Goal: Task Accomplishment & Management: Use online tool/utility

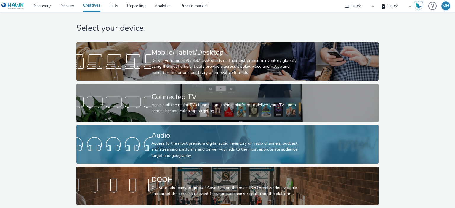
scroll to position [10, 0]
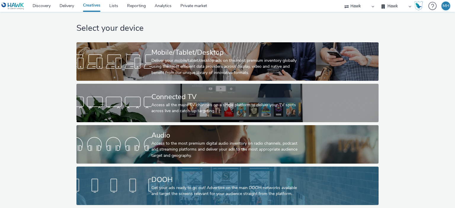
click at [166, 167] on div "DOOH Get your ads ready to go out! Advertise on the main DOOH networks availabl…" at bounding box center [227, 186] width 150 height 39
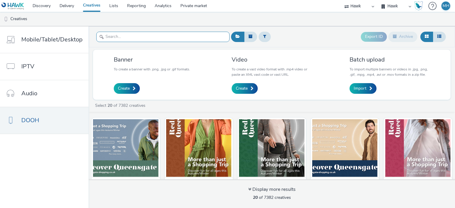
click at [130, 34] on input "text" at bounding box center [162, 37] width 133 height 10
paste input "GBR_Visa_ABM_D6_Static_1080x1920_10"_20250808 ; LAC_MakingPayment_QR"
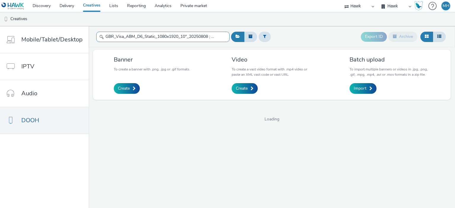
scroll to position [0, 47]
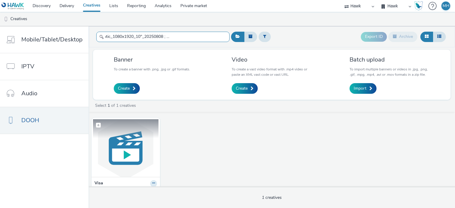
type input "GBR_Visa_ABM_D6_Static_1080x1920_10"_20250808 ; LAC_MakingPayment_QR"
click at [136, 154] on img at bounding box center [126, 148] width 66 height 58
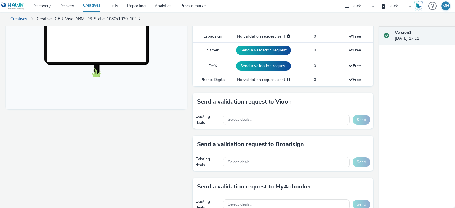
scroll to position [267, 0]
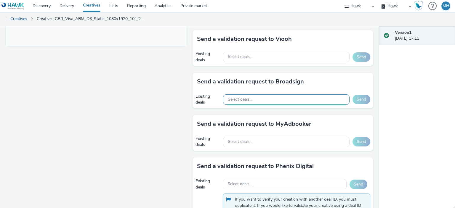
click at [269, 95] on div "Select deals..." at bounding box center [286, 100] width 127 height 10
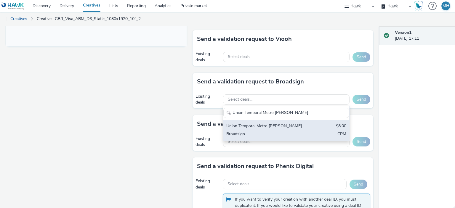
type input "Union Temporal Metro [PERSON_NAME]"
click at [263, 125] on div "Union Temporal Metro [PERSON_NAME]" at bounding box center [266, 126] width 79 height 7
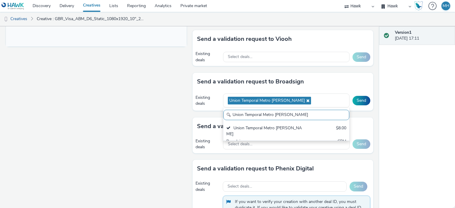
click at [313, 78] on div "Send a validation request to Broadsign" at bounding box center [283, 82] width 181 height 18
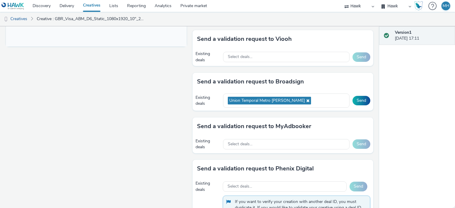
scroll to position [237, 0]
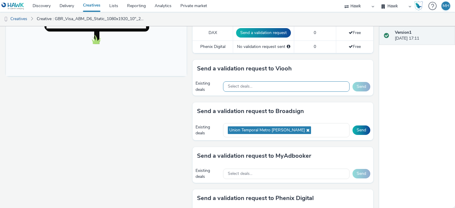
click at [250, 87] on span "Select deals..." at bounding box center [240, 86] width 25 height 5
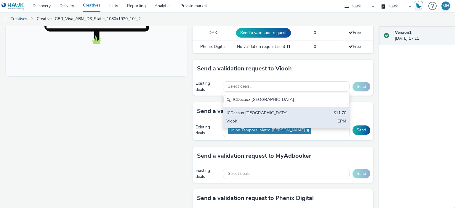
type input "JCDecaux Colombia"
click at [254, 111] on div "JCDecaux Colombia" at bounding box center [266, 113] width 79 height 7
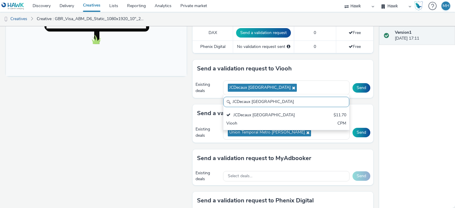
click at [141, 119] on div "Fullscreen" at bounding box center [98, 95] width 184 height 524
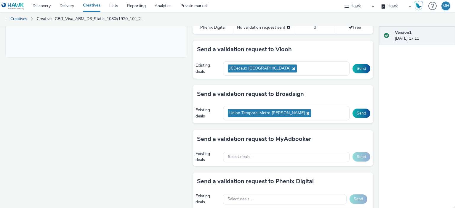
scroll to position [267, 0]
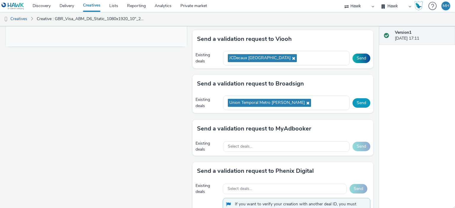
click at [355, 98] on button "Send" at bounding box center [362, 102] width 18 height 9
click at [362, 58] on button "Send" at bounding box center [362, 58] width 18 height 9
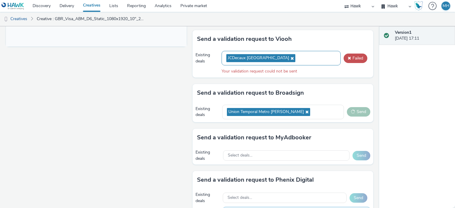
click at [271, 57] on div "JCDecaux Colombia" at bounding box center [281, 58] width 119 height 15
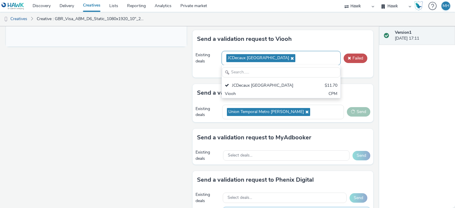
scroll to position [0, 0]
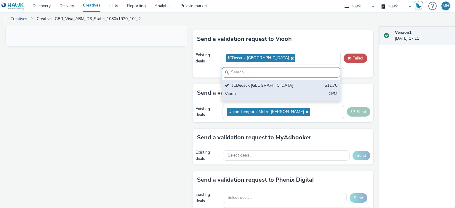
click at [272, 88] on div "JCDecaux Colombia $11.70 Viooh CPM" at bounding box center [281, 90] width 119 height 21
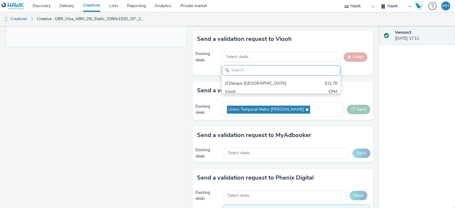
click at [269, 43] on div "Send a validation request to Viooh" at bounding box center [283, 39] width 181 height 18
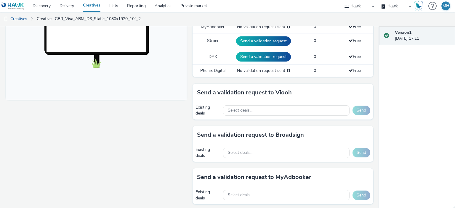
scroll to position [237, 0]
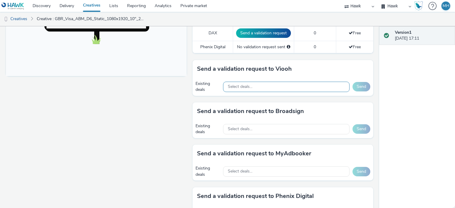
click at [243, 89] on div "Select deals..." at bounding box center [286, 87] width 127 height 10
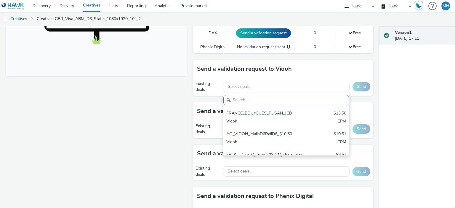
scroll to position [0, 0]
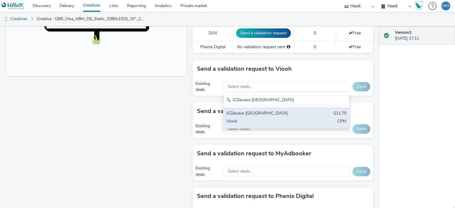
type input "JCDecaux Colombia"
click at [250, 111] on div "JCDecaux Colombia" at bounding box center [266, 114] width 79 height 7
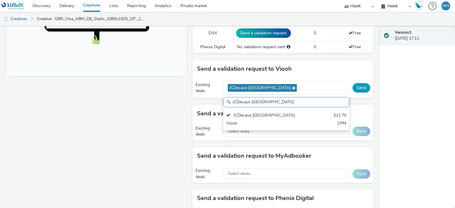
click at [353, 83] on button "Send" at bounding box center [362, 87] width 18 height 9
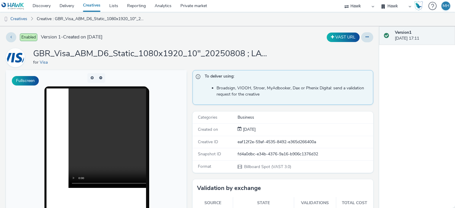
click at [88, 2] on link "Creatives" at bounding box center [92, 6] width 26 height 12
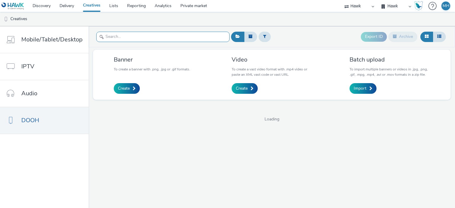
click at [124, 38] on input "text" at bounding box center [162, 37] width 133 height 10
paste input "GBR_Visa_ABM_D6_Static_1080x1920_10"_20250808 ; LAC_NewANthemQR"
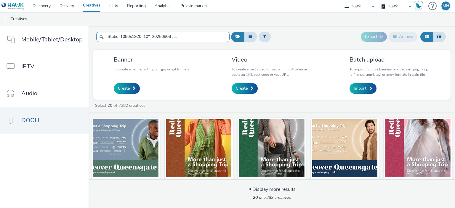
type input "GBR_Visa_ABM_D6_Static_1080x1920_10"_20250808 ; LAC_NewANthemQR"
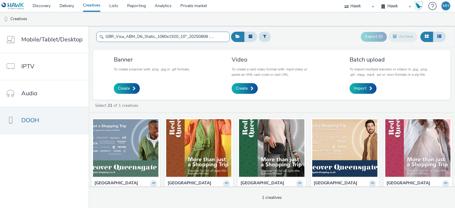
drag, startPoint x: 168, startPoint y: 48, endPoint x: 91, endPoint y: 57, distance: 77.5
click at [91, 57] on div "GBR_Visa_ABM_D6_Static_1080x1920_10"_20250808 ; LAC_NewANthemQR Export ID Archi…" at bounding box center [272, 117] width 367 height 182
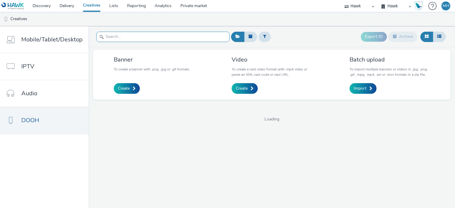
paste input "GBR_Visa_ABM_D6_Static_1080x1920_10"_20250808 ; LAC_NewANthemQR"
type input "GBR_Visa_ABM_D6_Static_1080x1920_10"_20250808 ; LAC_NewANthemQR"
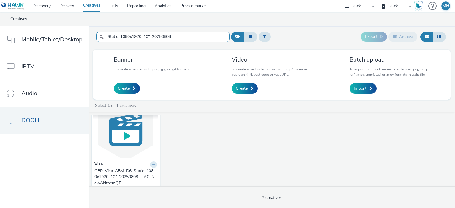
scroll to position [30, 0]
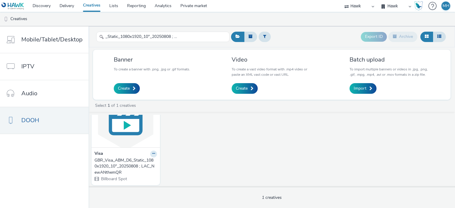
click at [125, 133] on img at bounding box center [126, 119] width 66 height 58
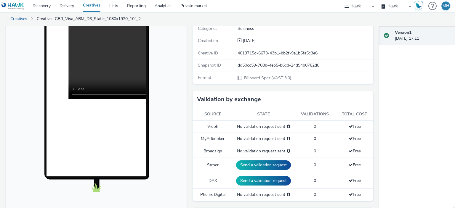
scroll to position [237, 0]
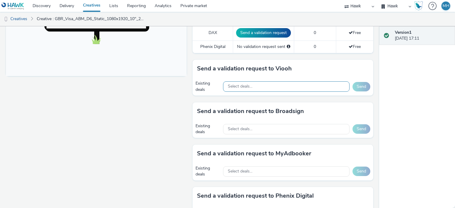
click at [267, 82] on div "Select deals..." at bounding box center [286, 87] width 127 height 10
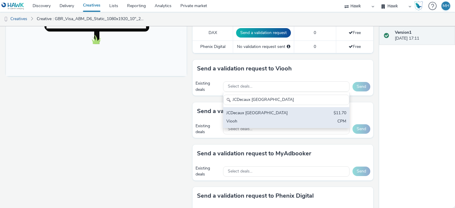
type input "JCDecaux [GEOGRAPHIC_DATA]"
click at [290, 119] on div "Viooh" at bounding box center [266, 122] width 79 height 7
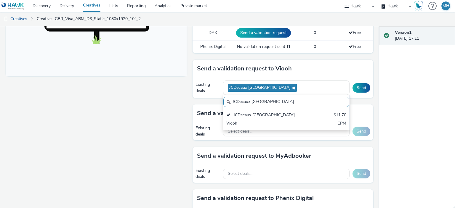
click at [119, 137] on div "Fullscreen" at bounding box center [98, 94] width 184 height 522
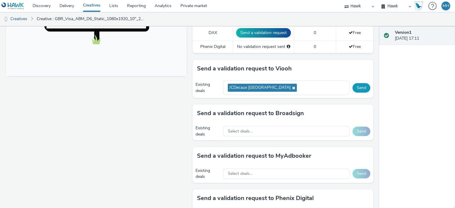
click at [356, 88] on button "Send" at bounding box center [362, 87] width 18 height 9
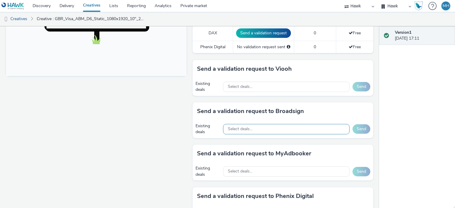
click at [280, 126] on div "Select deals..." at bounding box center [286, 129] width 127 height 10
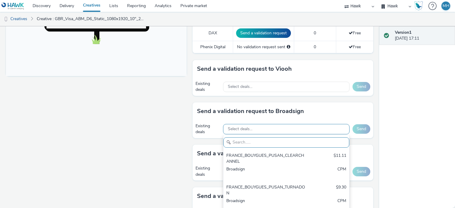
paste input "Union Temporal Metro [PERSON_NAME]"
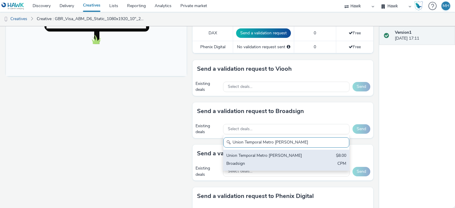
type input "Union Temporal Metro [PERSON_NAME]"
click at [288, 155] on div "Union Temporal Metro [PERSON_NAME]" at bounding box center [266, 156] width 79 height 7
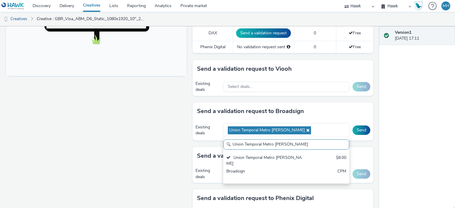
click at [134, 117] on div "Fullscreen" at bounding box center [98, 94] width 184 height 522
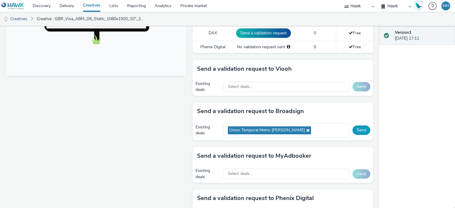
click at [358, 128] on button "Send" at bounding box center [362, 130] width 18 height 9
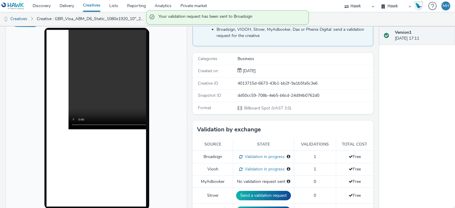
scroll to position [59, 0]
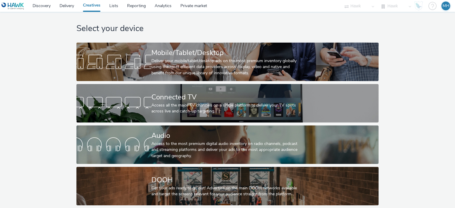
scroll to position [10, 0]
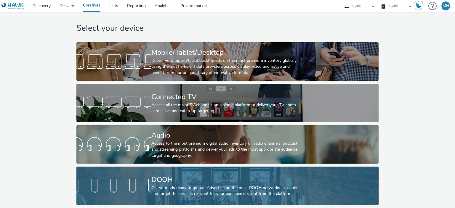
click at [164, 178] on div "DOOH" at bounding box center [227, 180] width 150 height 10
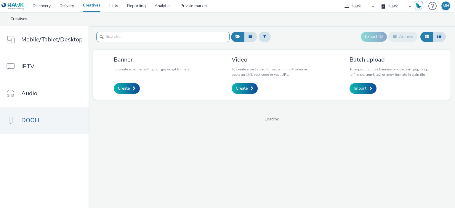
click at [112, 36] on input "text" at bounding box center [162, 37] width 133 height 10
paste input "GBR_Visa_ABM_D6_Static_1080x1920_10"_20250808 ; LAC_RetailBank_QR"
type input "GBR_Visa_ABM_D6_Static_1080x1920_10"_20250808 ; LAC_RetailBank_QR"
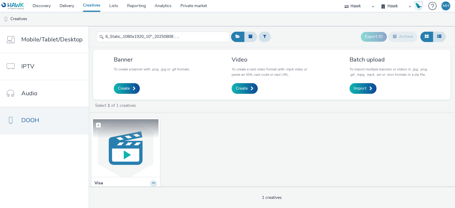
click at [115, 125] on figcaption at bounding box center [126, 128] width 66 height 19
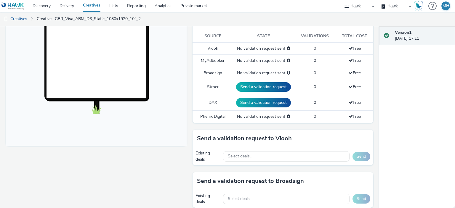
scroll to position [208, 0]
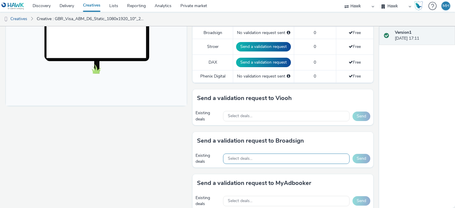
click at [235, 157] on span "Select deals..." at bounding box center [240, 159] width 25 height 5
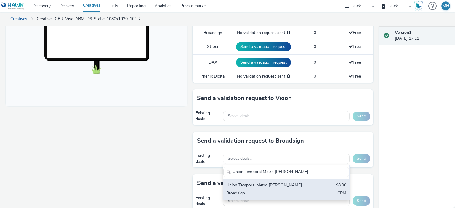
type input "Union Temporal Metro [PERSON_NAME]"
click at [253, 183] on div "Union Temporal Metro [PERSON_NAME]" at bounding box center [266, 186] width 79 height 7
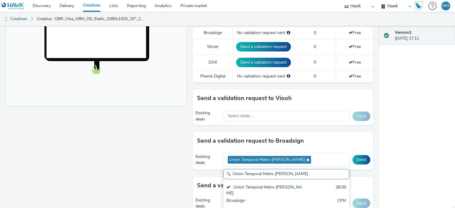
click at [268, 127] on div "Send a validation request to Viooh Existing deals Select deals... Send" at bounding box center [283, 111] width 181 height 42
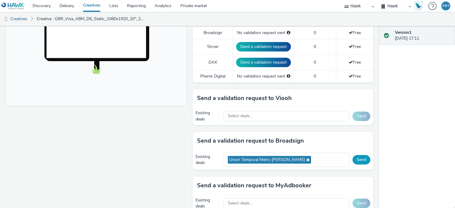
click at [354, 157] on button "Send" at bounding box center [362, 159] width 18 height 9
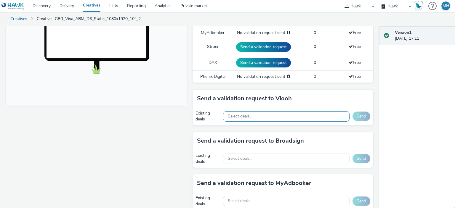
click at [244, 116] on span "Select deals..." at bounding box center [240, 116] width 25 height 5
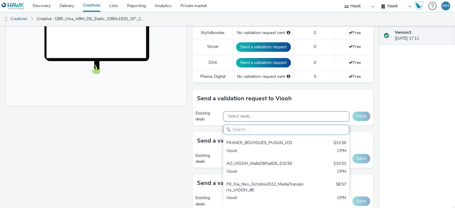
paste input "JCDecaux Colombia"
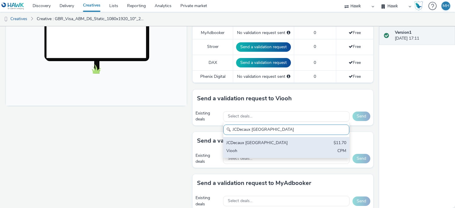
type input "JCDecaux Colombia"
click at [268, 141] on div "JCDecaux [GEOGRAPHIC_DATA]" at bounding box center [266, 143] width 79 height 7
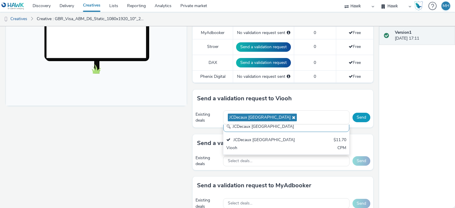
click at [359, 118] on button "Send" at bounding box center [362, 117] width 18 height 9
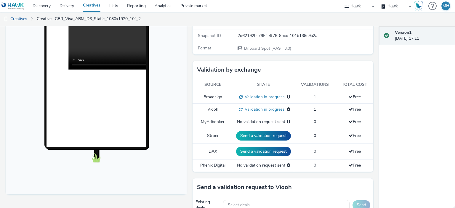
scroll to position [0, 0]
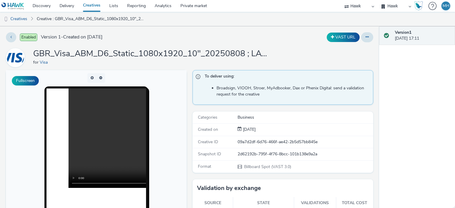
click at [95, 4] on link "Creatives" at bounding box center [92, 6] width 26 height 12
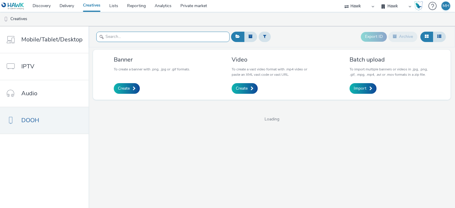
click at [132, 35] on input "text" at bounding box center [162, 37] width 133 height 10
paste input "GBR_Visa_ABM_D6_Static_1080x1920_15"_20250808 ; LAC_MakingPayment_QR"
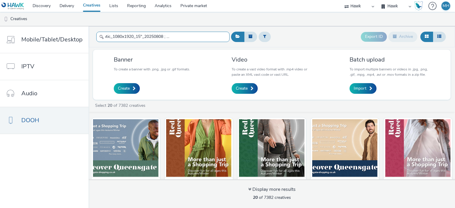
type input "GBR_Visa_ABM_D6_Static_1080x1920_15"_20250808 ; LAC_MakingPayment_QR"
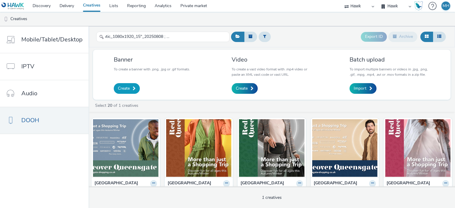
click at [129, 87] on link "Create" at bounding box center [127, 88] width 26 height 11
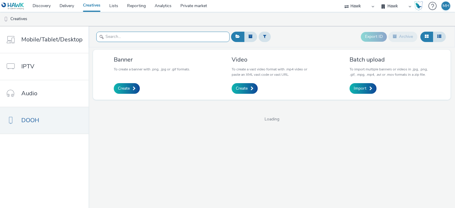
click at [111, 33] on input "text" at bounding box center [162, 37] width 133 height 10
paste input "GBR_Visa_ABM_D6_Static_1080x1920_15"_20250808 ; LAC_MakingPayment_QR"
type input "GBR_Visa_ABM_D6_Static_1080x1920_15"_20250808 ; LAC_MakingPayment_QR"
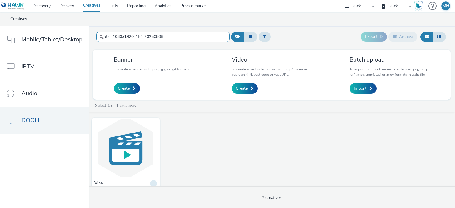
scroll to position [0, 0]
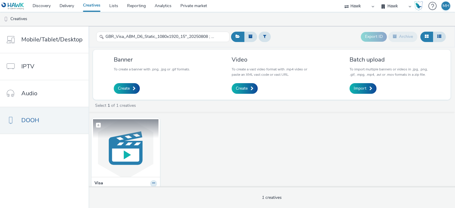
click at [133, 153] on img at bounding box center [126, 148] width 66 height 58
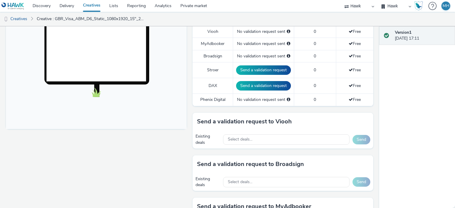
scroll to position [237, 0]
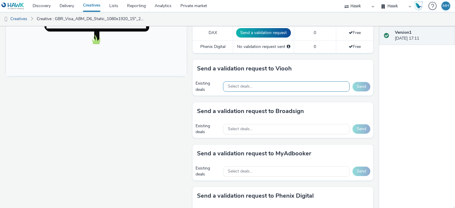
click at [267, 82] on div "Select deals..." at bounding box center [286, 87] width 127 height 10
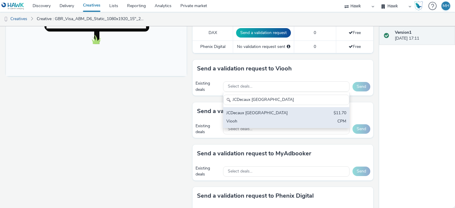
type input "JCDecaux [GEOGRAPHIC_DATA]"
click at [273, 116] on div "JCDecaux [GEOGRAPHIC_DATA] $11.70 Viooh CPM" at bounding box center [287, 117] width 126 height 21
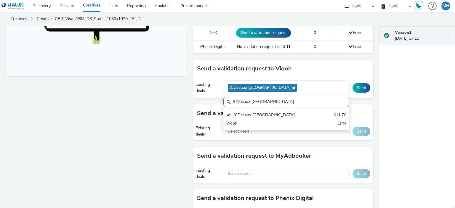
click at [301, 67] on div "Send a validation request to Viooh" at bounding box center [283, 69] width 181 height 18
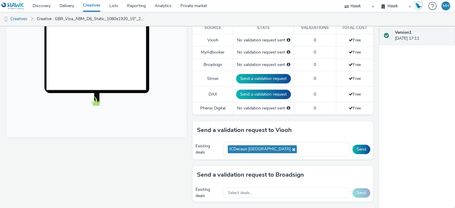
scroll to position [208, 0]
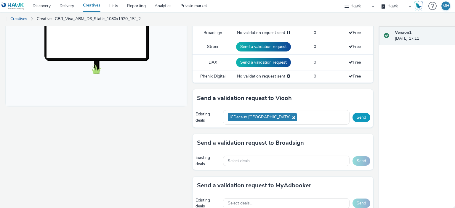
click at [358, 117] on button "Send" at bounding box center [362, 117] width 18 height 9
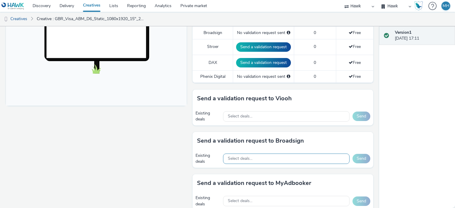
click at [235, 157] on span "Select deals..." at bounding box center [240, 159] width 25 height 5
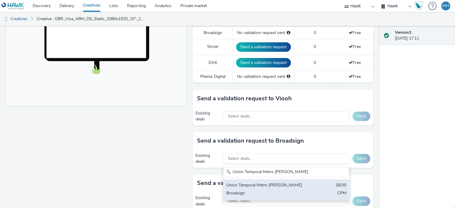
type input "Union Temporal Metro [PERSON_NAME]"
click at [254, 186] on div "Union Temporal Metro [PERSON_NAME]" at bounding box center [266, 186] width 79 height 7
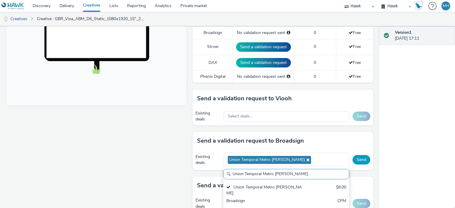
click at [363, 157] on button "Send" at bounding box center [362, 159] width 18 height 9
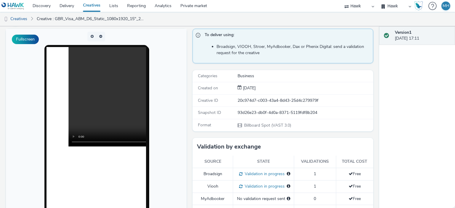
scroll to position [0, 0]
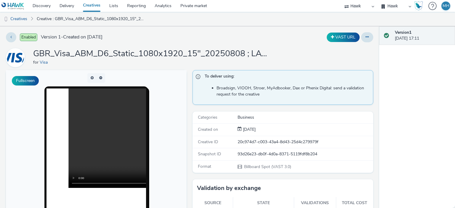
click at [94, 7] on link "Creatives" at bounding box center [92, 6] width 26 height 12
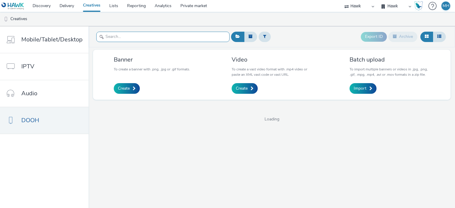
click at [144, 39] on input "text" at bounding box center [162, 37] width 133 height 10
paste input "GBR_Visa_ABM_D6_Static_1080x1920_15"_20250808 ; LAC_NewANthemQR"
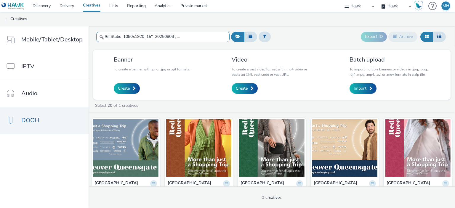
scroll to position [0, 36]
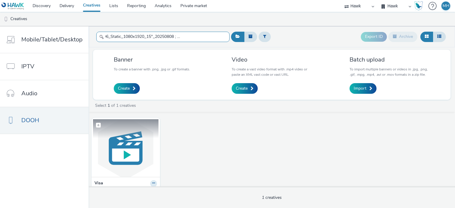
type input "GBR_Visa_ABM_D6_Static_1080x1920_15"_20250808 ; LAC_NewANthemQ"
click at [134, 152] on img at bounding box center [126, 148] width 66 height 58
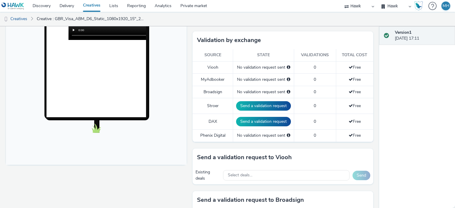
scroll to position [237, 0]
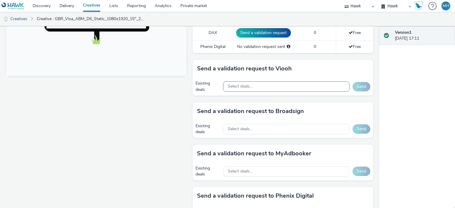
click at [238, 87] on span "Select deals..." at bounding box center [240, 86] width 25 height 5
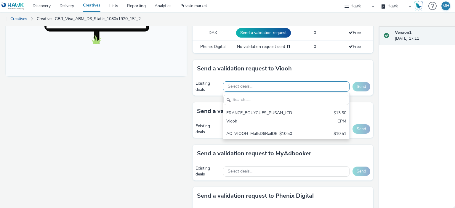
scroll to position [0, 0]
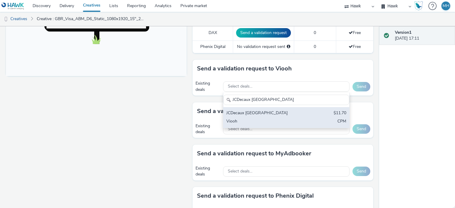
type input "JCDecaux [GEOGRAPHIC_DATA]"
click at [245, 113] on div "JCDecaux [GEOGRAPHIC_DATA]" at bounding box center [266, 113] width 79 height 7
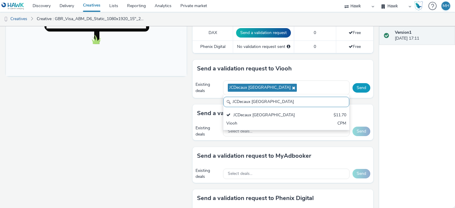
click at [354, 87] on button "Send" at bounding box center [362, 87] width 18 height 9
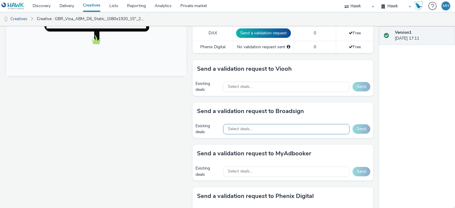
click at [261, 127] on div "Select deals..." at bounding box center [286, 129] width 127 height 10
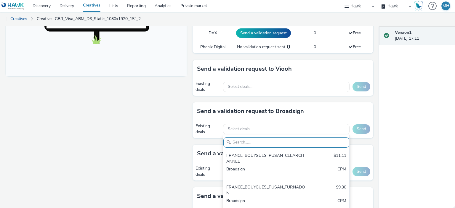
click at [259, 138] on input "text" at bounding box center [287, 143] width 126 height 10
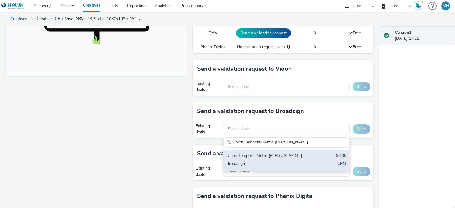
type input "Union Temporal Metro [PERSON_NAME]"
click at [260, 162] on div "Broadsign" at bounding box center [266, 164] width 79 height 7
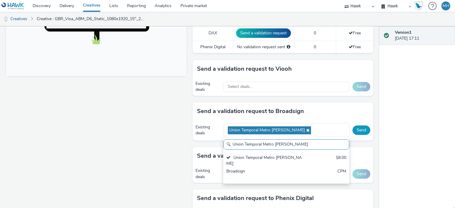
click at [356, 128] on button "Send" at bounding box center [362, 130] width 18 height 9
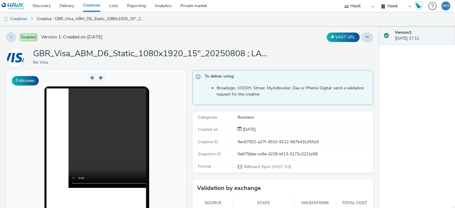
click at [93, 3] on link "Creatives" at bounding box center [92, 6] width 26 height 12
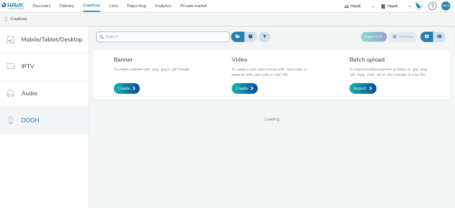
click at [163, 40] on input "text" at bounding box center [162, 37] width 133 height 10
paste input "GBR_Visa_ABM_D6_Static_1080x1920_15"_20250808 ; LAC_RetailBank_QR"
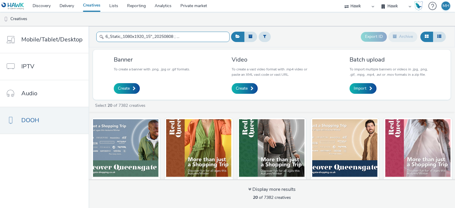
type input "GBR_Visa_ABM_D6_Static_1080x1920_15"_20250808 ; LAC_RetailBank_QR"
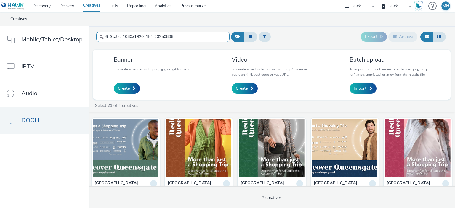
click at [219, 39] on input "GBR_Visa_ABM_D6_Static_1080x1920_15"_20250808 ; LAC_RetailBank_QR" at bounding box center [162, 37] width 133 height 10
click at [220, 36] on input "GBR_Visa_ABM_D6_Static_1080x1920_15"_20250808 ; LAC_RetailBank_QR" at bounding box center [162, 37] width 133 height 10
click at [209, 34] on input "GBR_Visa_ABM_D6_Static_1080x1920_15"_20250808 ; LAC_RetailBank_QR" at bounding box center [162, 37] width 133 height 10
click at [213, 36] on input "GBR_Visa_ABM_D6_Static_1080x1920_15"_20250808 ; LAC_RetailBank_QR" at bounding box center [162, 37] width 133 height 10
click at [214, 36] on input "GBR_Visa_ABM_D6_Static_1080x1920_15"_20250808 ; LAC_RetailBank_QR" at bounding box center [162, 37] width 133 height 10
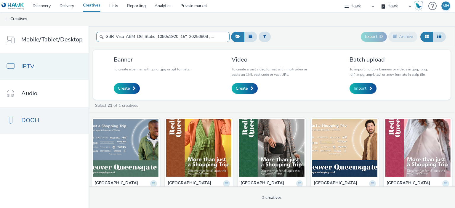
drag, startPoint x: 214, startPoint y: 36, endPoint x: 77, endPoint y: 56, distance: 138.4
click at [77, 56] on div "Mobile/Tablet/Desktop IPTV Audio DOOH GBR_Visa_ABM_D6_Static_1080x1920_15"_2025…" at bounding box center [227, 117] width 455 height 182
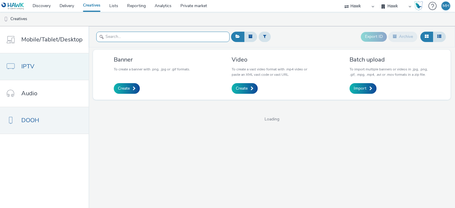
scroll to position [0, 0]
paste input "GBR_Visa_ABM_D6_Static_1080x1920_15"_20250808 ; LAC_RetailBank_QR"
type input "GBR_Visa_ABM_D6_Static_1080x1920_15"_20250808 ; LAC_RetailBank_QR"
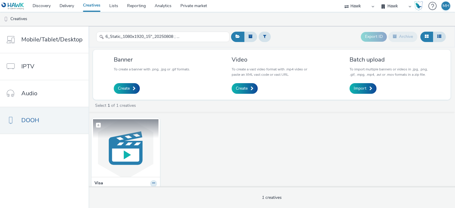
click at [133, 152] on img at bounding box center [126, 148] width 66 height 58
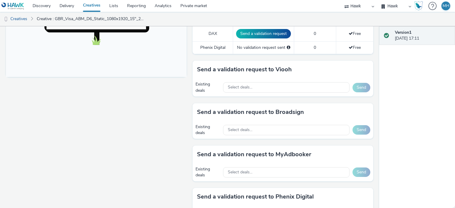
scroll to position [237, 0]
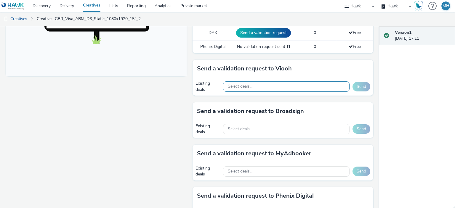
click at [241, 85] on span "Select deals..." at bounding box center [240, 86] width 25 height 5
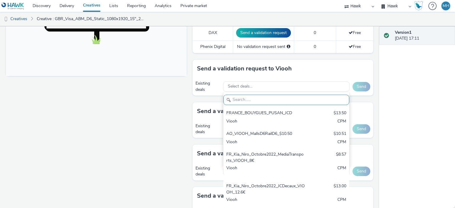
click at [243, 95] on input "text" at bounding box center [287, 100] width 126 height 10
paste input "JCDecaux [GEOGRAPHIC_DATA]"
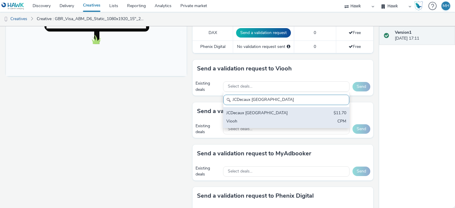
type input "JCDecaux [GEOGRAPHIC_DATA]"
click at [246, 114] on div "JCDecaux [GEOGRAPHIC_DATA]" at bounding box center [266, 113] width 79 height 7
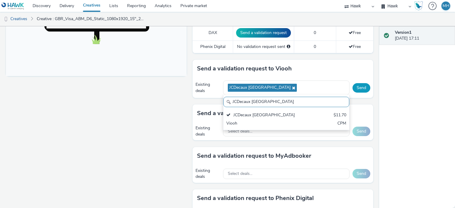
click at [360, 84] on button "Send" at bounding box center [362, 87] width 18 height 9
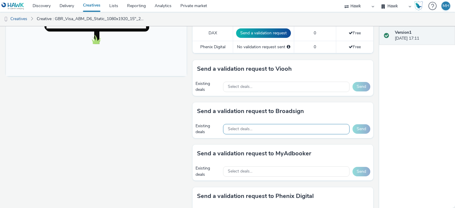
click at [231, 129] on div "Select deals..." at bounding box center [286, 129] width 127 height 10
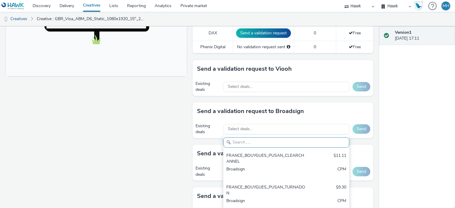
click at [240, 144] on input "text" at bounding box center [287, 143] width 126 height 10
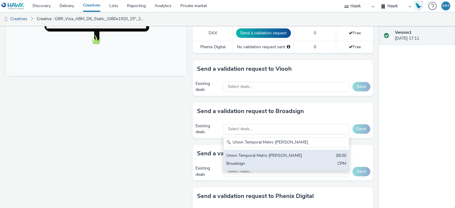
type input "Union Temporal Metro [PERSON_NAME]"
click at [265, 165] on div "Broadsign" at bounding box center [266, 164] width 79 height 7
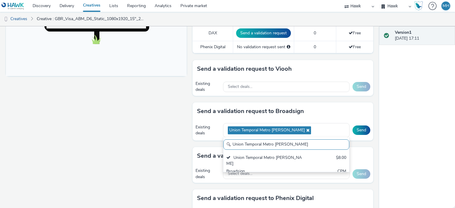
click at [334, 105] on div "Send a validation request to Broadsign" at bounding box center [283, 112] width 181 height 18
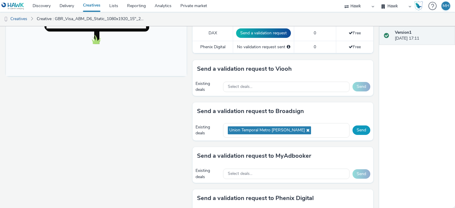
click at [353, 127] on button "Send" at bounding box center [362, 130] width 18 height 9
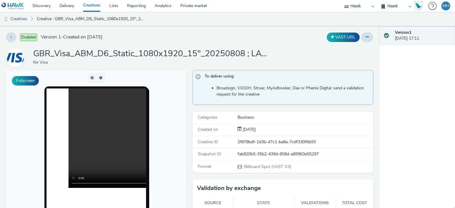
click at [97, 4] on link "Creatives" at bounding box center [92, 6] width 26 height 12
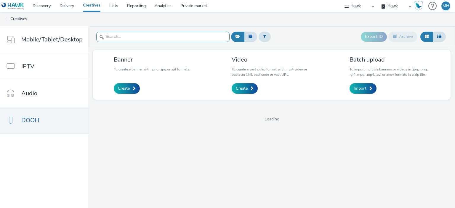
click at [125, 39] on input "text" at bounding box center [162, 37] width 133 height 10
paste input "GBR_Visa_ABM_D6_Static_1080x1920_20250808 ; LAC_MakingPayment_QR"
type input "GBR_Visa_ABM_D6_Static_1080x1920_20250808 ; LAC_MakingPayment_QR"
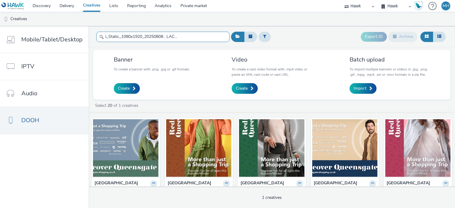
scroll to position [0, 34]
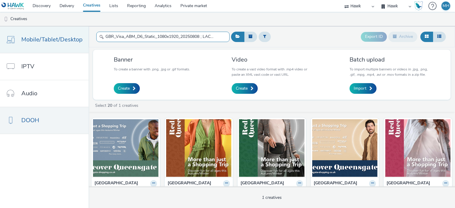
drag, startPoint x: 212, startPoint y: 39, endPoint x: 79, endPoint y: 45, distance: 132.7
click at [79, 45] on div "Mobile/Tablet/Desktop IPTV Audio DOOH GBR_Visa_ABM_D6_Static_1080x1920_20250808…" at bounding box center [227, 117] width 455 height 182
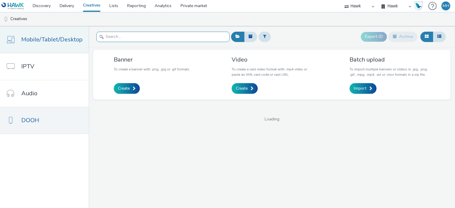
paste input "GBR_Visa_ABM_D6_Static_1080x1920_20250808 ; LAC_MakingPayment_QR"
type input "GBR_Visa_ABM_D6_Static_1080x1920_20250808 ; LAC_MakingPayment_QR"
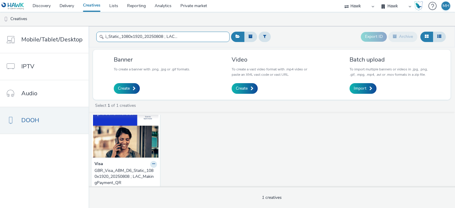
scroll to position [30, 0]
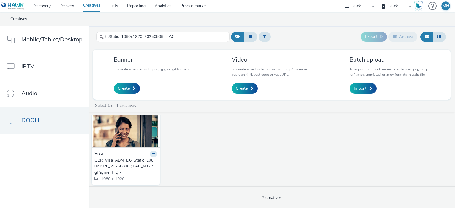
click at [122, 135] on img at bounding box center [126, 119] width 66 height 58
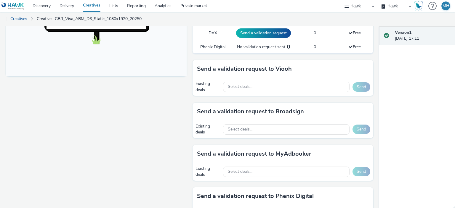
scroll to position [237, 0]
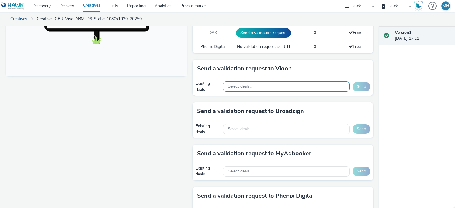
click at [254, 83] on div "Select deals..." at bounding box center [286, 87] width 127 height 10
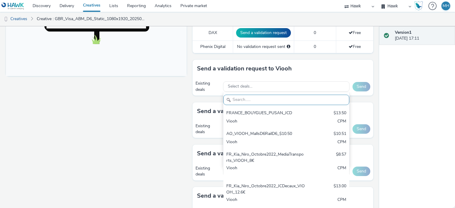
click at [250, 101] on input "text" at bounding box center [287, 100] width 126 height 10
paste input "JCDecaux [GEOGRAPHIC_DATA]"
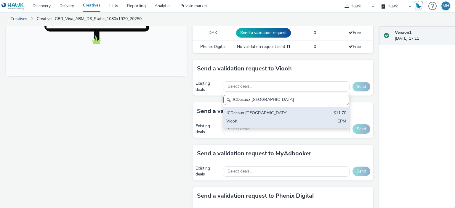
type input "JCDecaux [GEOGRAPHIC_DATA]"
click at [250, 111] on div "JCDecaux [GEOGRAPHIC_DATA]" at bounding box center [266, 113] width 79 height 7
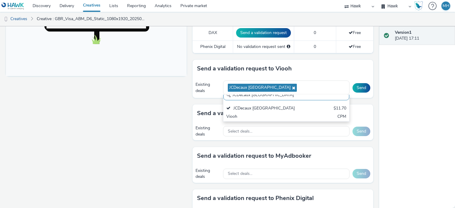
click at [295, 72] on div "Send a validation request to Viooh" at bounding box center [283, 69] width 181 height 18
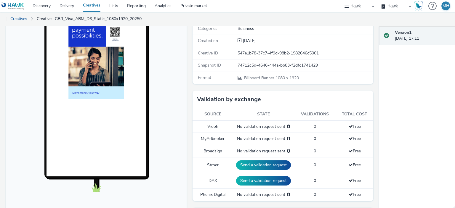
scroll to position [178, 0]
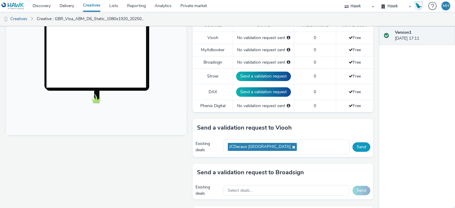
click at [358, 146] on button "Send" at bounding box center [362, 147] width 18 height 9
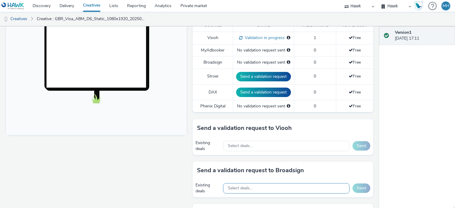
click at [236, 187] on span "Select deals..." at bounding box center [240, 188] width 25 height 5
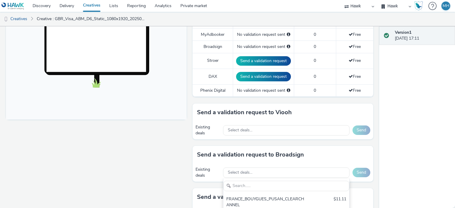
scroll to position [208, 0]
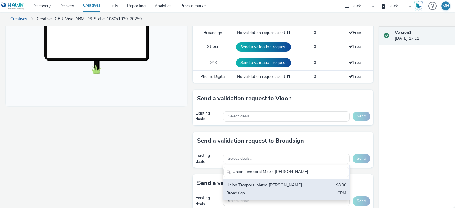
type input "Union Temporal Metro [PERSON_NAME]"
click at [250, 186] on div "Union Temporal Metro [PERSON_NAME]" at bounding box center [266, 186] width 79 height 7
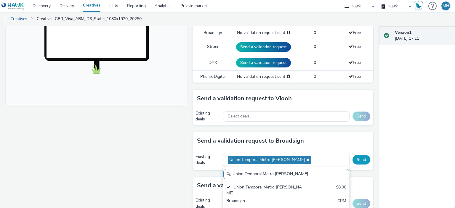
click at [358, 160] on button "Send" at bounding box center [362, 159] width 18 height 9
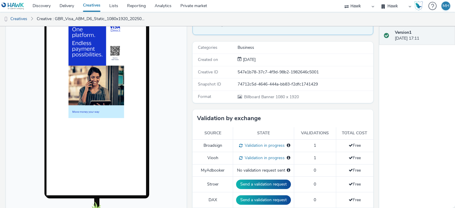
scroll to position [0, 0]
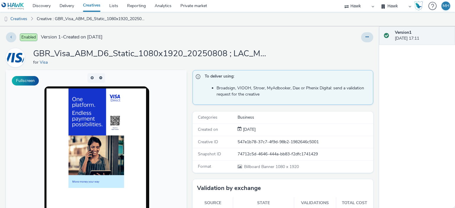
click at [96, 9] on link "Creatives" at bounding box center [92, 6] width 26 height 12
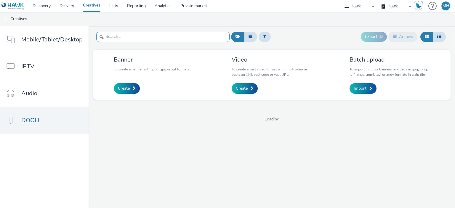
click at [134, 39] on input "text" at bounding box center [162, 37] width 133 height 10
paste input "GBR_Visa_ABM_D6_Static_1080x1920_20250808 ; LAC_NewANthemQR"
type input "GBR_Visa_ABM_D6_Static_1080x1920_20250808 ; LAC_NewANthemQR"
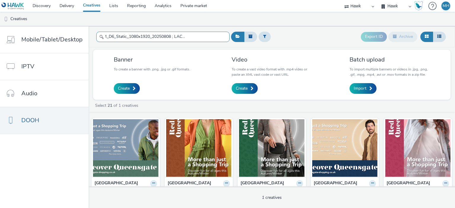
scroll to position [0, 0]
drag, startPoint x: 214, startPoint y: 35, endPoint x: 56, endPoint y: 21, distance: 158.4
click at [56, 21] on div "Discovery Delivery Creatives Lists Reporting Analytics Private market Hawk Hawk…" at bounding box center [227, 104] width 455 height 208
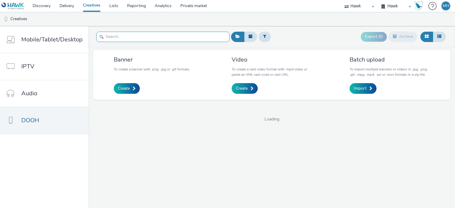
paste input "GBR_Visa_ABM_D6_Static_1080x1920_20250808 ; LAC_NewANthemQR"
type input "GBR_Visa_ABM_D6_Static_1080x1920_20250808 ; LAC_NewANthemQR"
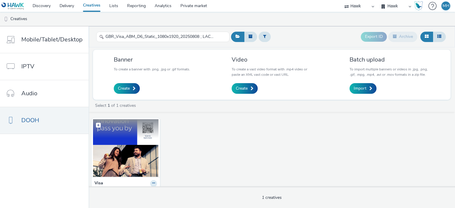
click at [116, 145] on img at bounding box center [126, 148] width 66 height 58
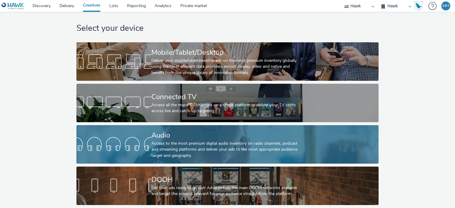
scroll to position [10, 0]
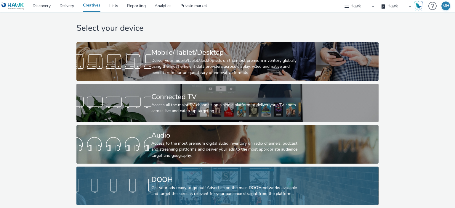
click at [157, 187] on div "Get your ads ready to go out! Advertise on the main DOOH networks available and…" at bounding box center [227, 191] width 150 height 12
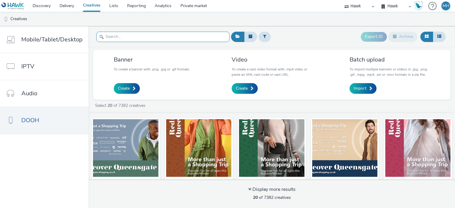
click at [122, 36] on input "text" at bounding box center [162, 37] width 133 height 10
paste input "GBR_Visa_ABM_D6_Static_930x1600_20250808 ; LAC_RetailBank_QR"
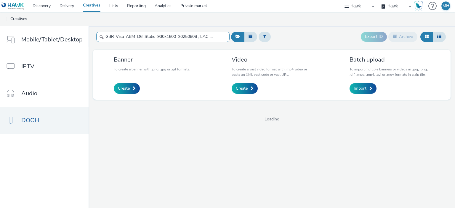
scroll to position [0, 26]
type input "GBR_Visa_ABM_D6_Static_930x1600_20250808 ; LAC_RetailBank_QR"
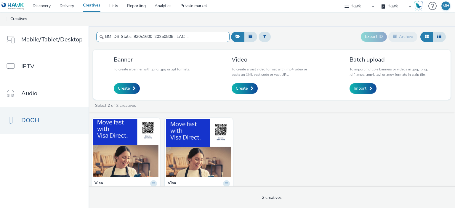
drag, startPoint x: 103, startPoint y: 36, endPoint x: 229, endPoint y: 28, distance: 125.7
click at [229, 28] on header "GBR_Visa_ABM_D6_Static_930x1600_20250808 ; LAC_RetailBank_QR Export ID Archive" at bounding box center [272, 36] width 367 height 21
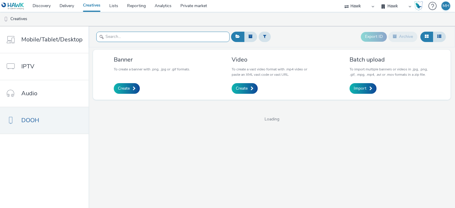
paste input "GBR_Visa_ABM_D6_Static_930x1600_20250808 ; LAC_NewANthemQR"
type input "GBR_Visa_ABM_D6_Static_930x1600_20250808 ; LAC_NewANthemQR"
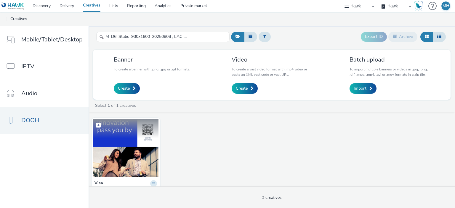
click at [149, 142] on img at bounding box center [126, 148] width 66 height 58
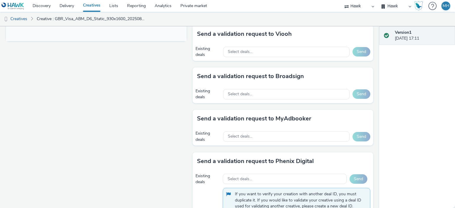
scroll to position [262, 0]
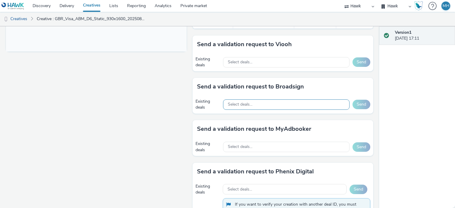
click at [255, 105] on div "Select deals..." at bounding box center [286, 105] width 127 height 10
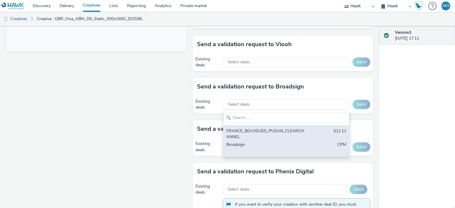
scroll to position [0, 0]
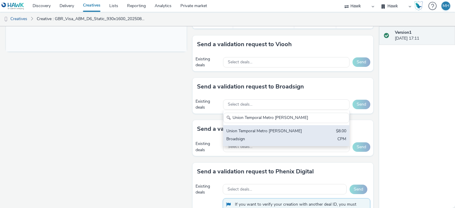
type input "Union Temporal Metro [PERSON_NAME]"
click at [264, 136] on div "Broadsign" at bounding box center [266, 139] width 79 height 7
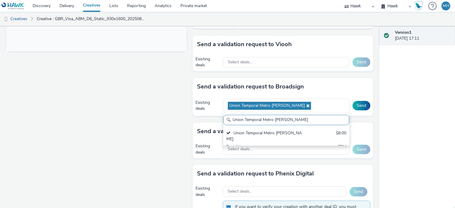
click at [302, 82] on div "Send a validation request to Broadsign" at bounding box center [283, 87] width 181 height 18
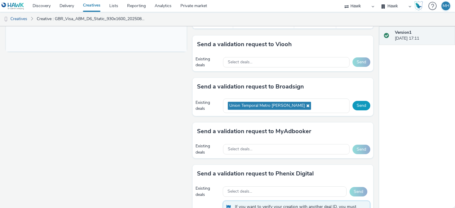
click at [357, 105] on button "Send" at bounding box center [362, 105] width 18 height 9
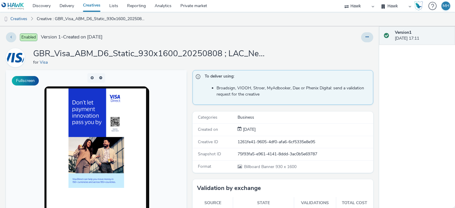
click at [91, 7] on link "Creatives" at bounding box center [92, 6] width 26 height 12
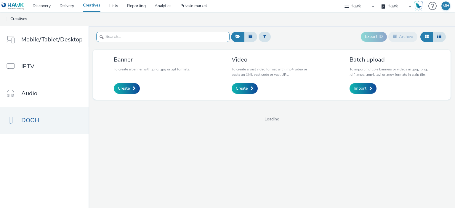
click at [155, 35] on input "text" at bounding box center [162, 37] width 133 height 10
paste input "GBR_Visa_ABM_D6_Static_930x1600_20250808 ; LAC_MakingPayment_QR"
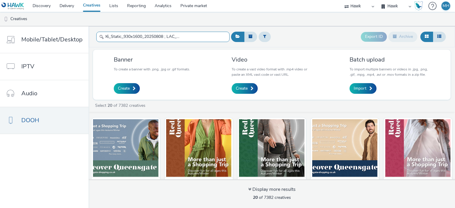
type input "GBR_Visa_ABM_D6_Static_930x1600_20250808 ; LAC_MakingPayment_QR"
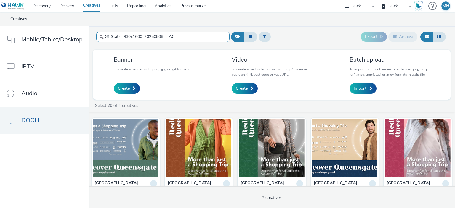
drag, startPoint x: 104, startPoint y: 37, endPoint x: 226, endPoint y: 36, distance: 122.2
click at [226, 36] on input "GBR_Visa_ABM_D6_Static_930x1600_20250808 ; LAC_MakingPayment_QR" at bounding box center [162, 37] width 133 height 10
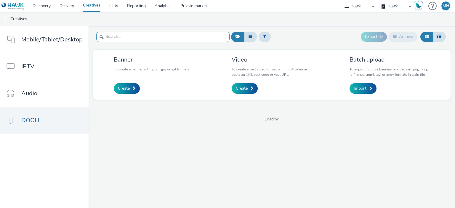
paste input "GBR_Visa_ABM_D6_Static_930x1600_20250808 ; LAC_MakingPayment_QR"
type input "GBR_Visa_ABM_D6_Static_930x1600_20250808 ; LAC_MakingPayment_QR"
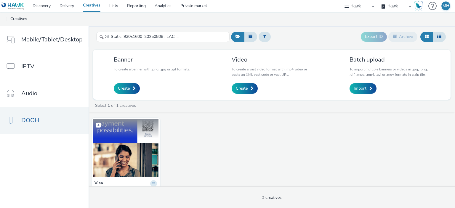
click at [126, 148] on img at bounding box center [126, 148] width 66 height 58
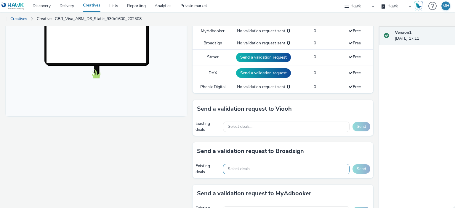
scroll to position [208, 0]
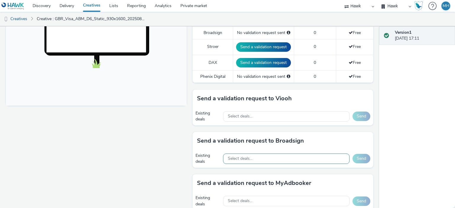
click at [259, 161] on div "Select deals..." at bounding box center [286, 159] width 127 height 10
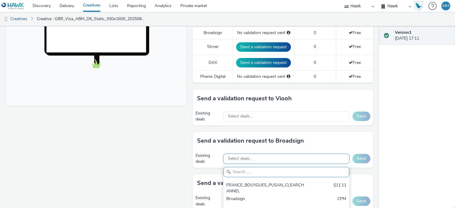
paste input "Union Temporal Metro [PERSON_NAME]"
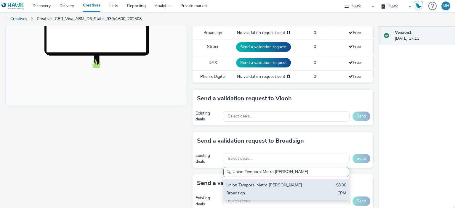
type input "Union Temporal Metro [PERSON_NAME]"
click at [268, 191] on div "Broadsign" at bounding box center [266, 194] width 79 height 7
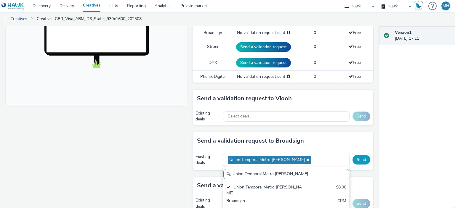
click at [355, 156] on button "Send" at bounding box center [362, 159] width 18 height 9
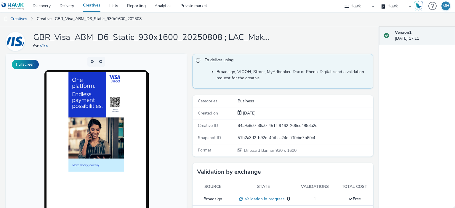
scroll to position [0, 0]
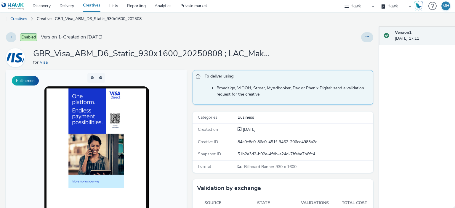
click at [95, 6] on link "Creatives" at bounding box center [92, 6] width 26 height 12
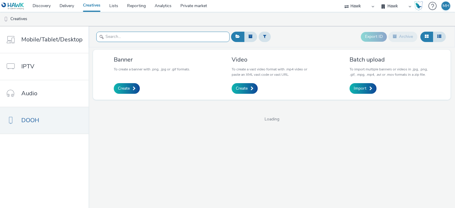
click at [133, 38] on input "text" at bounding box center [162, 37] width 133 height 10
paste input "GBR_Visa_ABM_D6_Static_930x1600_10"_20250808 ; LAC_RetailBank_QR"
type input "GBR_Visa_ABM_D6_Static_930x1600_10"_20250808 ; LAC_RetailBank_QR"
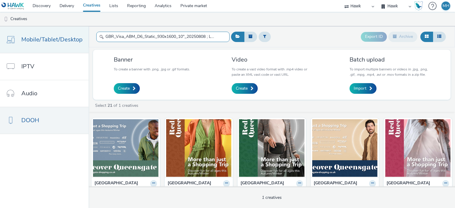
drag, startPoint x: 215, startPoint y: 37, endPoint x: 13, endPoint y: 39, distance: 201.6
click at [13, 39] on div "Mobile/Tablet/Desktop IPTV Audio DOOH GBR_Visa_ABM_D6_Static_930x1600_10"_20250…" at bounding box center [227, 117] width 455 height 182
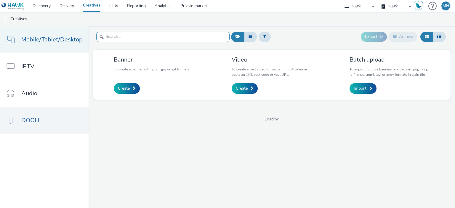
paste input "GBR_Visa_ABM_D6_Static_930x1600_10"_20250808 ; LAC_RetailBank_QR"
type input "GBR_Visa_ABM_D6_Static_930x1600_10"_20250808 ; LAC_RetailBank_QR"
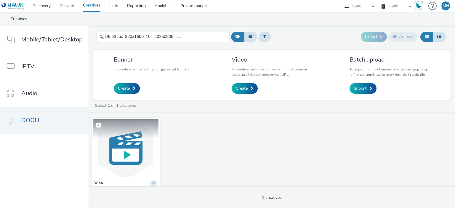
click at [148, 155] on img at bounding box center [126, 148] width 66 height 58
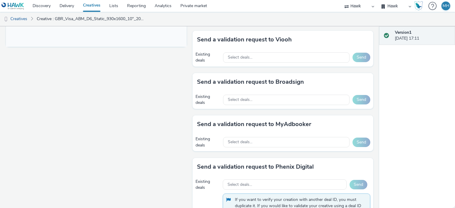
scroll to position [267, 0]
click at [276, 101] on div "Select deals..." at bounding box center [286, 100] width 127 height 10
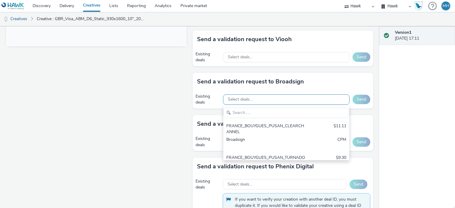
scroll to position [0, 0]
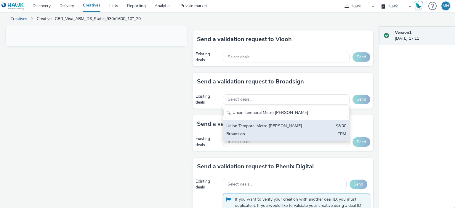
type input "Union Temporal Metro [PERSON_NAME]"
click at [287, 127] on div "Union Temporal Metro [PERSON_NAME]" at bounding box center [266, 126] width 79 height 7
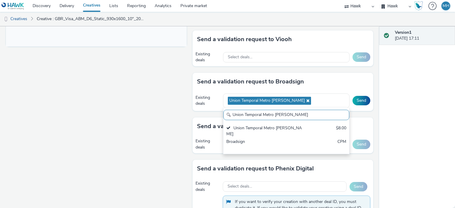
click at [324, 83] on div "Send a validation request to Broadsign" at bounding box center [283, 82] width 181 height 18
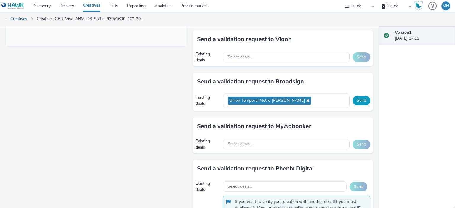
click at [363, 98] on button "Send" at bounding box center [362, 100] width 18 height 9
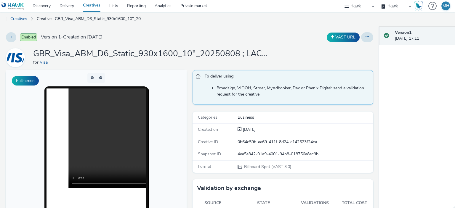
click at [88, 8] on link "Creatives" at bounding box center [92, 6] width 26 height 12
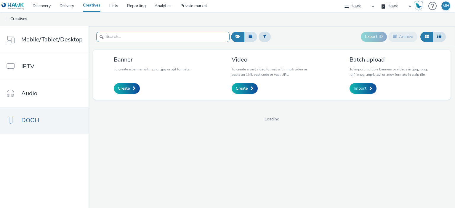
click at [105, 39] on input "text" at bounding box center [162, 37] width 133 height 10
paste input "GBR_Visa_ABM_D6_Static_930x1600_10"_20250808 ; LAC_NewANthemQR 24%"
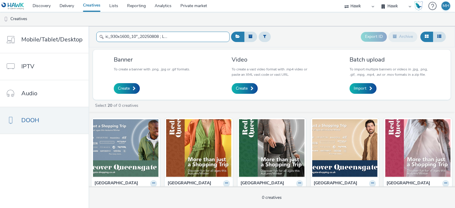
scroll to position [0, 49]
drag, startPoint x: 200, startPoint y: 36, endPoint x: 220, endPoint y: 40, distance: 19.7
click at [220, 40] on input "GBR_Visa_ABM_D6_Static_930x1600_10"_20250808 ; LAC_NewANthemQR 24%" at bounding box center [162, 37] width 133 height 10
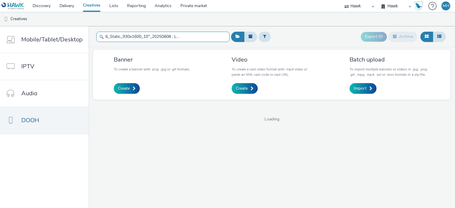
type input "GBR_Visa_ABM_D6_Static_930x1600_10"_20250808 ; LAC_NewANthemQR"
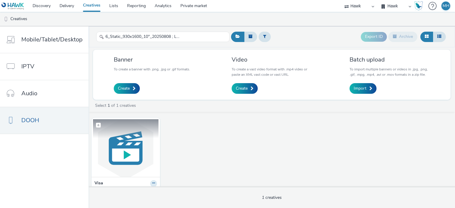
scroll to position [0, 0]
click at [142, 149] on img at bounding box center [126, 148] width 66 height 58
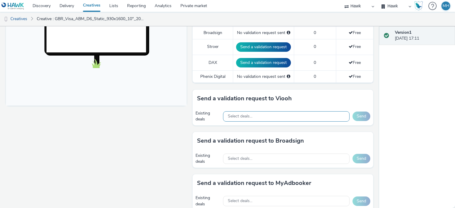
scroll to position [267, 0]
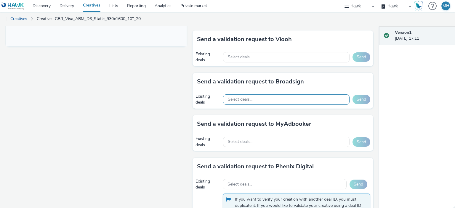
click at [263, 99] on div "Select deals..." at bounding box center [286, 100] width 127 height 10
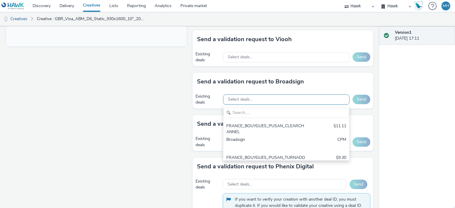
scroll to position [0, 0]
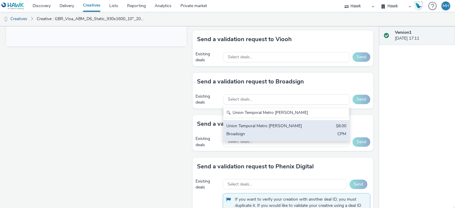
type input "Union Temporal Metro [PERSON_NAME]"
click at [281, 124] on div "Union Temporal Metro [PERSON_NAME]" at bounding box center [266, 126] width 79 height 7
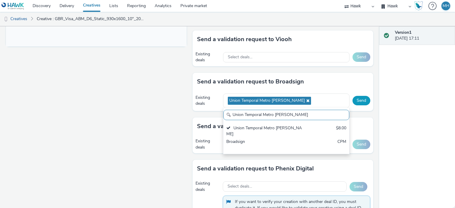
click at [357, 99] on button "Send" at bounding box center [362, 100] width 18 height 9
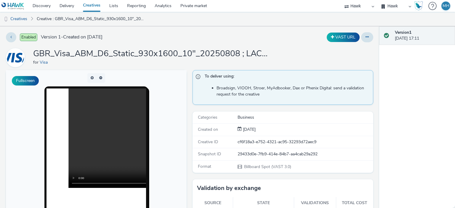
click at [88, 7] on link "Creatives" at bounding box center [92, 6] width 26 height 12
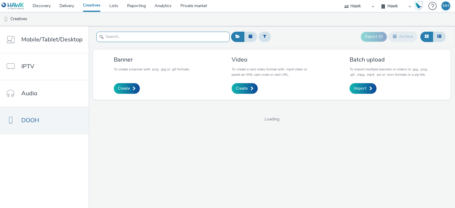
click at [189, 37] on input "text" at bounding box center [162, 37] width 133 height 10
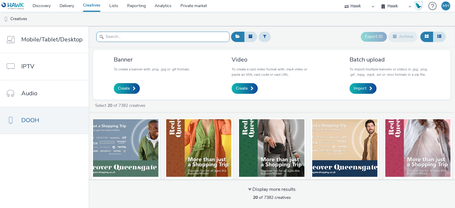
paste input "GBR_Visa_ABM_D6_Static_930x1600_10"_20250808 ; LAC_MakingPayment_QR"
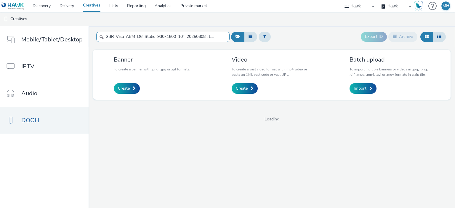
scroll to position [0, 44]
type input "GBR_Visa_ABM_D6_Static_930x1600_10"_20250808 ; LAC_MakingPayment_QR"
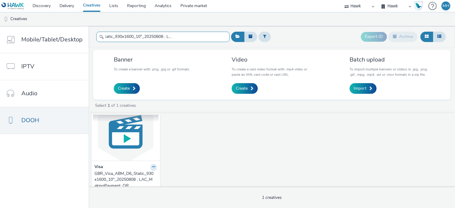
scroll to position [31, 0]
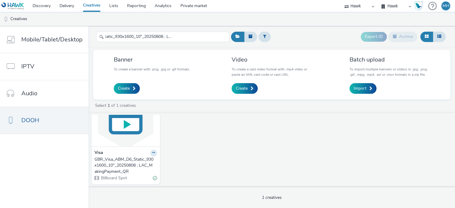
click at [110, 141] on img at bounding box center [126, 118] width 66 height 58
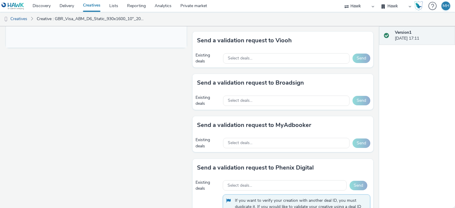
scroll to position [267, 0]
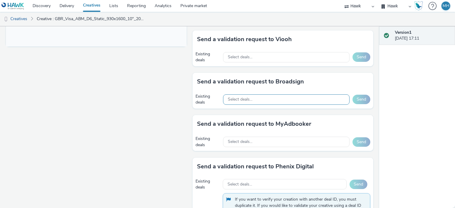
click at [243, 99] on span "Select deals..." at bounding box center [240, 99] width 25 height 5
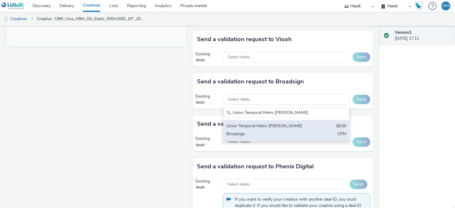
type input "Union Temporal Metro [PERSON_NAME]"
click at [264, 123] on div "Union Temporal Metro [PERSON_NAME]" at bounding box center [266, 126] width 79 height 7
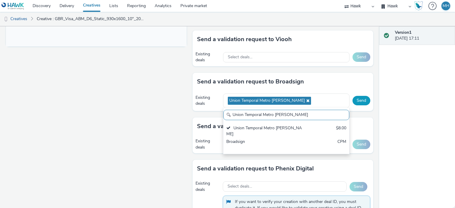
click at [356, 99] on button "Send" at bounding box center [362, 100] width 18 height 9
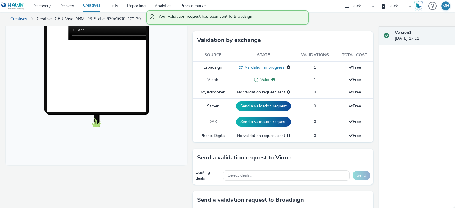
scroll to position [0, 0]
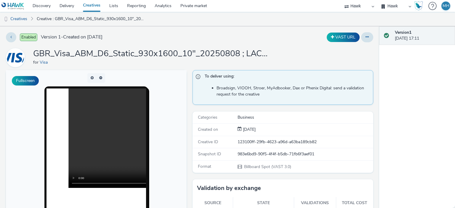
click at [87, 4] on link "Creatives" at bounding box center [92, 6] width 26 height 12
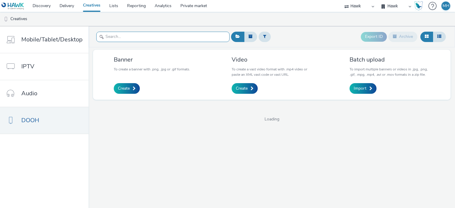
click at [111, 40] on input "text" at bounding box center [162, 37] width 133 height 10
paste input "GBR_Visa_ABM_D6_Static_1080x1920_5"_20250808 ; LAC_RetailBank_QR"
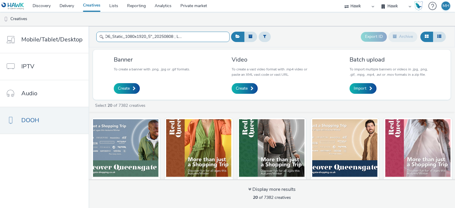
type input "GBR_Visa_ABM_D6_Static_1080x1920_5"_20250808 ; LAC_RetailBank_QR"
click at [118, 40] on input "text" at bounding box center [162, 37] width 133 height 10
paste input "GBR_Visa_ABM_D6_Static_1080x1920_5"_20250808 ; LAC_RetailBank_QR"
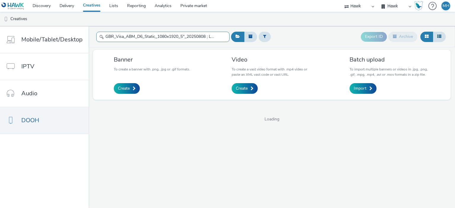
scroll to position [0, 34]
type input "GBR_Visa_ABM_D6_Static_1080x1920_5"_20250808 ; LAC_RetailBank_QR"
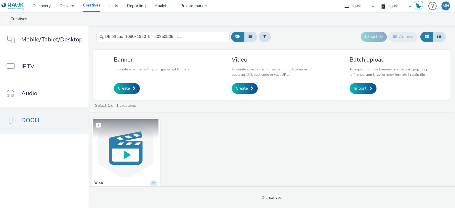
scroll to position [0, 0]
click at [148, 154] on img at bounding box center [126, 148] width 66 height 58
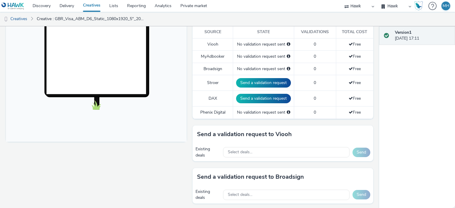
scroll to position [208, 0]
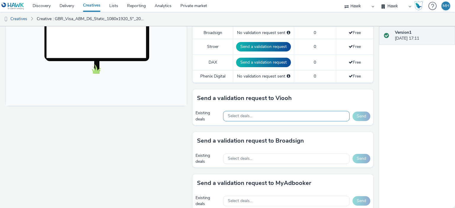
click at [228, 111] on div "Select deals..." at bounding box center [286, 116] width 127 height 10
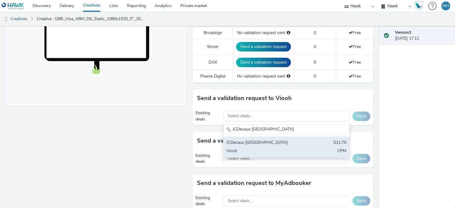
type input "JCDecaux [GEOGRAPHIC_DATA]"
click at [246, 141] on div "JCDecaux [GEOGRAPHIC_DATA]" at bounding box center [266, 143] width 79 height 7
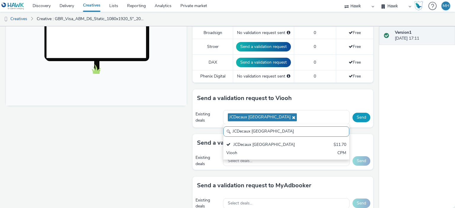
click at [362, 116] on button "Send" at bounding box center [362, 117] width 18 height 9
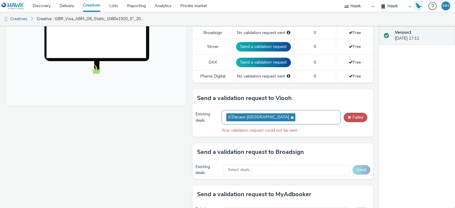
click at [289, 116] on icon at bounding box center [291, 118] width 5 height 4
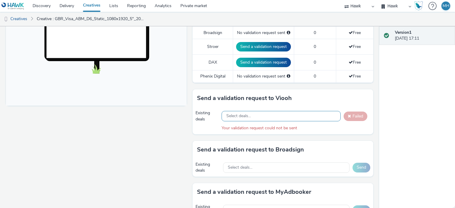
click at [253, 118] on div "Select deals..." at bounding box center [281, 116] width 119 height 10
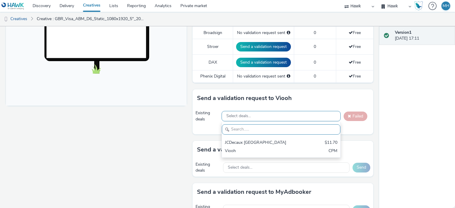
scroll to position [0, 0]
paste input "JCDecaux [GEOGRAPHIC_DATA]"
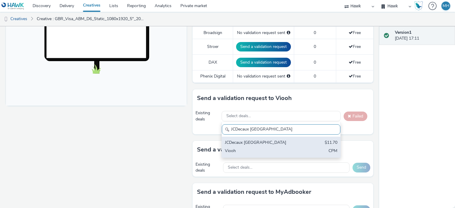
type input "JCDecaux [GEOGRAPHIC_DATA]"
click at [316, 143] on div "JCDecaux [GEOGRAPHIC_DATA] $11.70 Viooh CPM" at bounding box center [281, 147] width 119 height 21
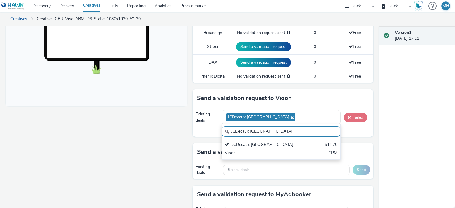
click at [349, 121] on button "Failed" at bounding box center [356, 117] width 24 height 9
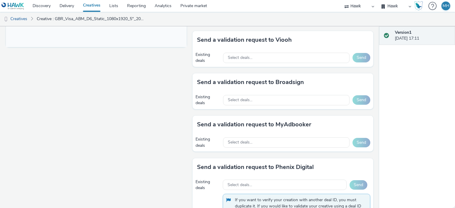
scroll to position [267, 0]
click at [239, 97] on span "Select deals..." at bounding box center [240, 99] width 25 height 5
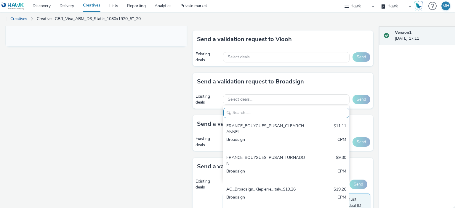
click at [243, 112] on input "text" at bounding box center [287, 113] width 126 height 10
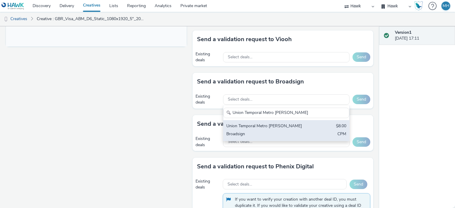
type input "Union Temporal Metro [PERSON_NAME]"
click at [252, 123] on div "Union Temporal Metro [PERSON_NAME]" at bounding box center [266, 126] width 79 height 7
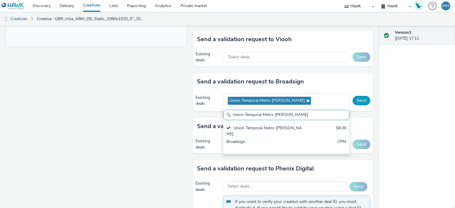
click at [364, 98] on button "Send" at bounding box center [362, 100] width 18 height 9
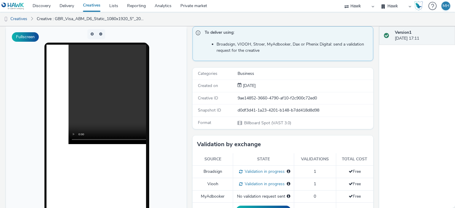
scroll to position [0, 0]
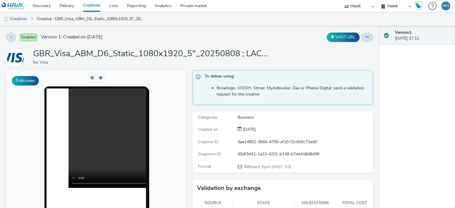
click at [87, 6] on link "Creatives" at bounding box center [92, 6] width 26 height 12
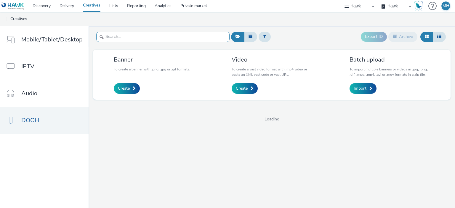
click at [110, 37] on input "text" at bounding box center [162, 37] width 133 height 10
paste input "GBR_Visa_ABM_D6_Static_1080x1920_5"_20250808 ; LAC_NewANthemQR"
type input "GBR_Visa_ABM_D6_Static_1080x1920_5"_20250808 ; LAC_NewANthemQR"
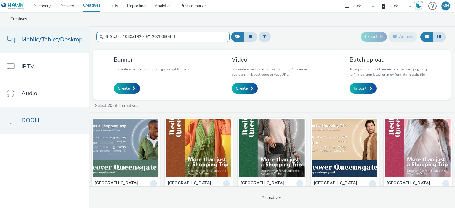
scroll to position [0, 8]
drag, startPoint x: 213, startPoint y: 37, endPoint x: 64, endPoint y: 51, distance: 149.8
click at [64, 51] on div "Mobile/Tablet/Desktop IPTV Audio DOOH GBR_Visa_ABM_D6_Static_1080x1920_5"_20250…" at bounding box center [227, 117] width 455 height 182
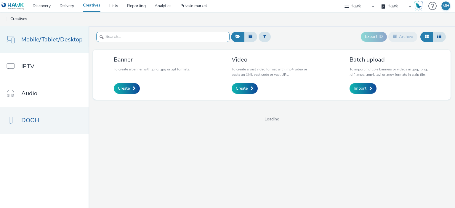
paste input "GBR_Visa_ABM_D6_Static_1080x1920_5"_20250808 ; LAC_NewANthemQR"
type input "GBR_Visa_ABM_D6_Static_1080x1920_5"_20250808 ; LAC_NewANthemQR"
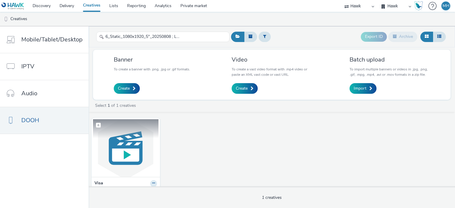
click at [111, 151] on img at bounding box center [126, 148] width 66 height 58
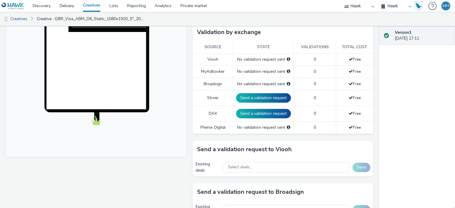
scroll to position [178, 0]
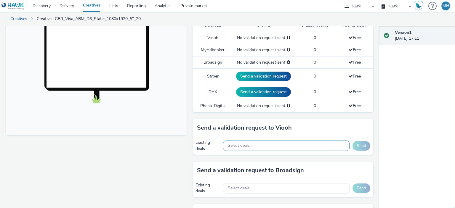
click at [239, 144] on span "Select deals..." at bounding box center [240, 146] width 25 height 5
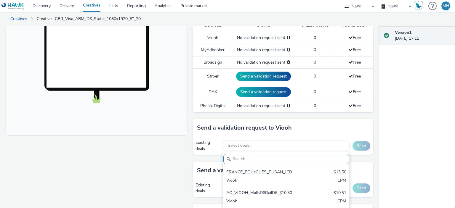
paste input "JCDecaux [GEOGRAPHIC_DATA]"
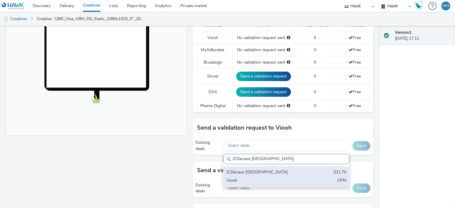
type input "JCDecaux [GEOGRAPHIC_DATA]"
click at [254, 178] on div "Viooh" at bounding box center [266, 181] width 79 height 7
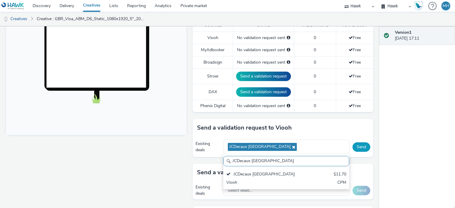
click at [361, 146] on button "Send" at bounding box center [362, 147] width 18 height 9
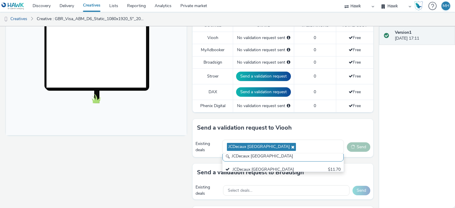
scroll to position [0, 0]
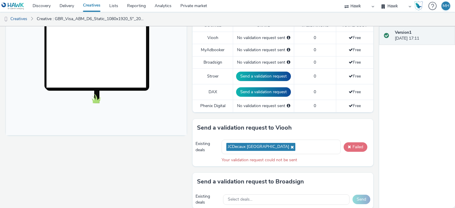
click at [360, 143] on button "Failed" at bounding box center [356, 147] width 24 height 9
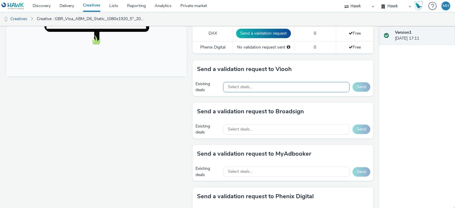
scroll to position [237, 0]
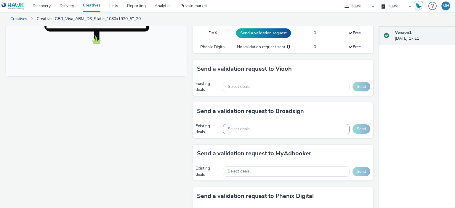
click at [253, 130] on div "Select deals..." at bounding box center [286, 129] width 127 height 10
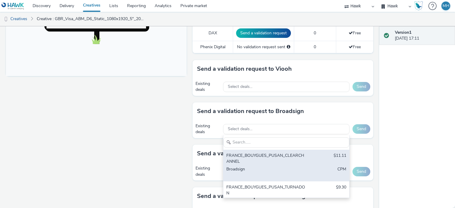
scroll to position [0, 0]
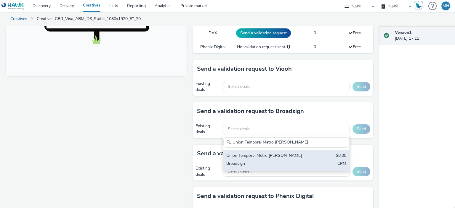
type input "Union Temporal Metro [PERSON_NAME]"
click at [253, 153] on div "Union Temporal Metro [PERSON_NAME]" at bounding box center [266, 156] width 79 height 7
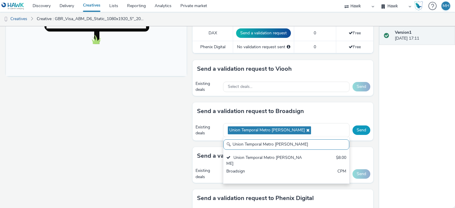
click at [359, 129] on button "Send" at bounding box center [362, 130] width 18 height 9
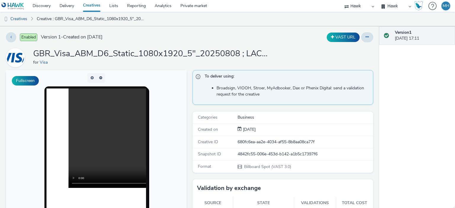
click at [94, 2] on link "Creatives" at bounding box center [92, 6] width 26 height 12
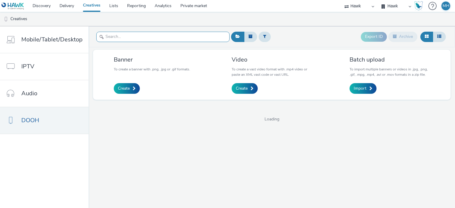
click at [114, 37] on input "text" at bounding box center [162, 37] width 133 height 10
paste input "GBR_Visa_ABM_D6_Static_1080x1920_5"_20250808 ; LAC_MakingPayment_QR"
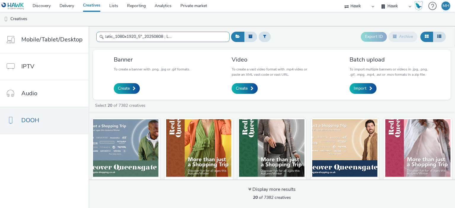
type input "GBR_Visa_ABM_D6_Static_1080x1920_5"_20250808 ; LAC_MakingPayment_QR"
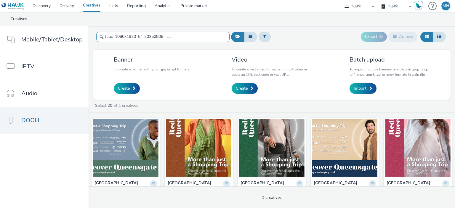
scroll to position [0, 6]
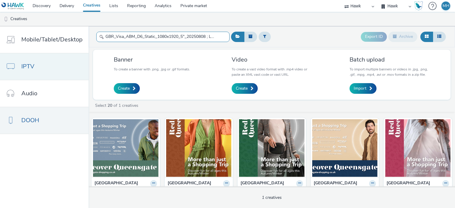
drag, startPoint x: 216, startPoint y: 39, endPoint x: 63, endPoint y: 63, distance: 154.9
click at [63, 63] on div "Mobile/Tablet/Desktop IPTV Audio DOOH GBR_Visa_ABM_D6_Static_1080x1920_5"_20250…" at bounding box center [227, 117] width 455 height 182
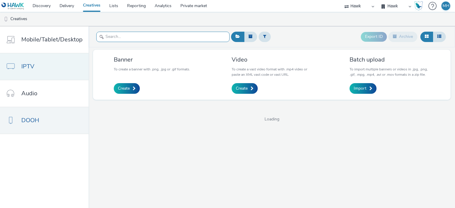
paste input "GBR_Visa_ABM_D6_Static_1080x1920_5"_20250808 ; LAC_MakingPayment_QR"
type input "GBR_Visa_ABM_D6_Static_1080x1920_5"_20250808 ; LAC_MakingPayment_QR"
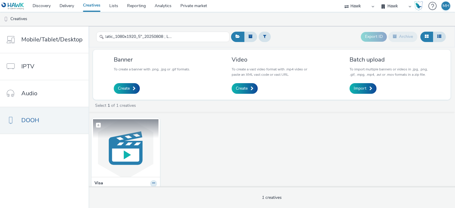
click at [145, 147] on img at bounding box center [126, 148] width 66 height 58
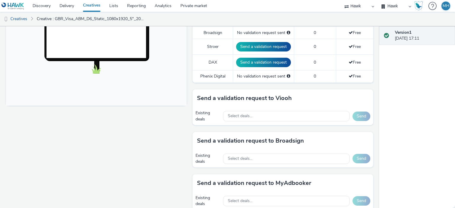
scroll to position [267, 0]
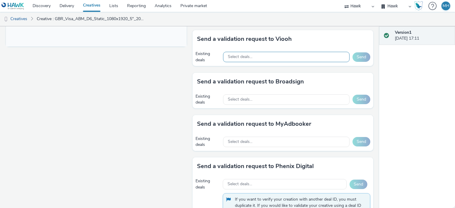
click at [226, 60] on div "Select deals..." at bounding box center [286, 57] width 127 height 10
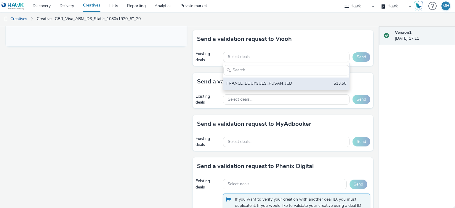
scroll to position [0, 0]
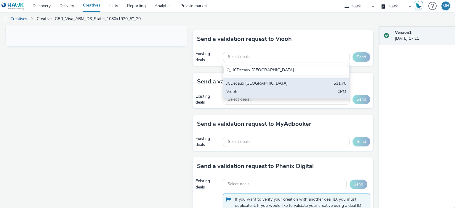
type input "JCDecaux Colombia"
click at [244, 81] on div "JCDecaux Colombia" at bounding box center [266, 84] width 79 height 7
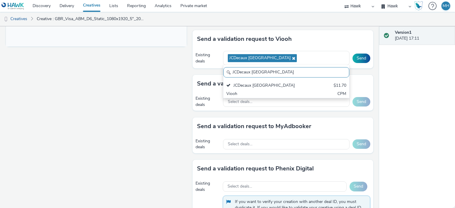
click at [331, 36] on div "Send a validation request to Viooh" at bounding box center [283, 39] width 181 height 18
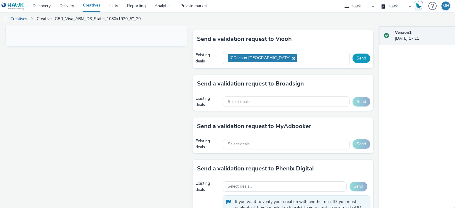
click at [358, 54] on button "Send" at bounding box center [362, 58] width 18 height 9
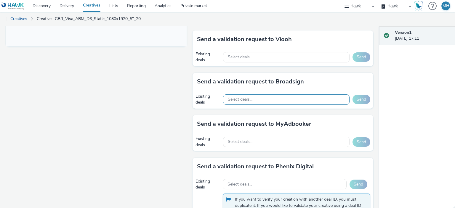
click at [232, 95] on div "Select deals..." at bounding box center [286, 100] width 127 height 10
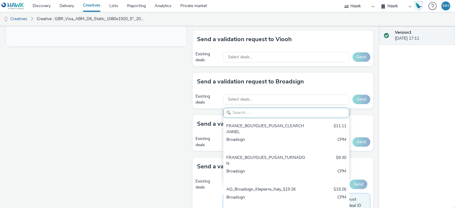
click at [232, 112] on input "text" at bounding box center [287, 113] width 126 height 10
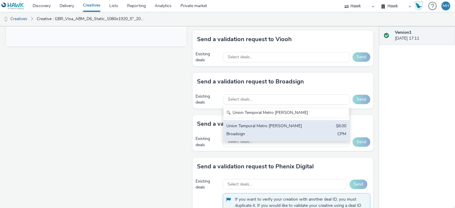
type input "Union Temporal Metro [PERSON_NAME]"
click at [251, 120] on div "Union Temporal Metro de Medellin $8.00 Broadsign CPM" at bounding box center [287, 130] width 126 height 21
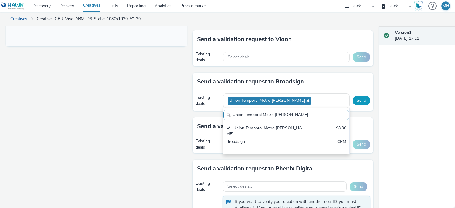
click at [358, 102] on button "Send" at bounding box center [362, 100] width 18 height 9
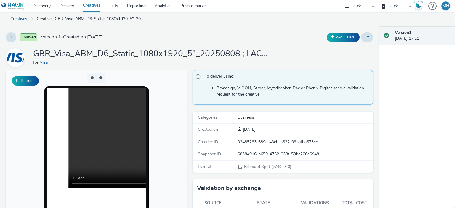
click at [92, 7] on link "Creatives" at bounding box center [92, 6] width 26 height 12
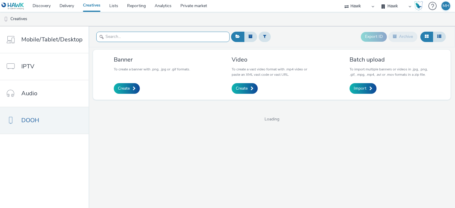
click at [107, 37] on input "text" at bounding box center [162, 37] width 133 height 10
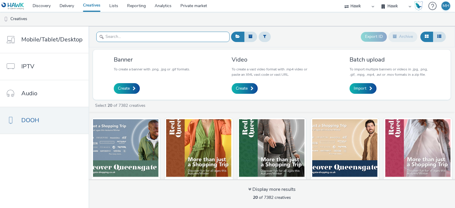
paste input "GBR_Visa_ABM_D6_Static_1080x1920_20250808 ; LAC_NewANthemQR"
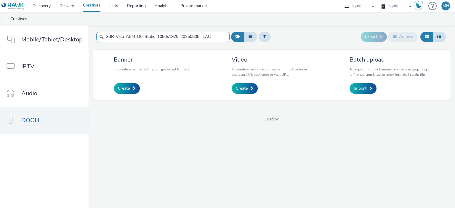
scroll to position [0, 31]
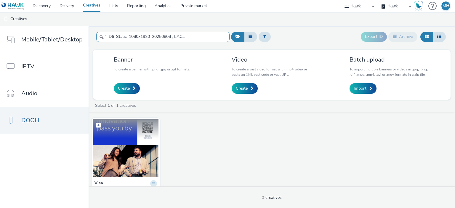
type input "GBR_Visa_ABM_D6_Static_1080x1920_20250808 ; LAC_NewANthemQR"
click at [130, 136] on figcaption at bounding box center [126, 128] width 66 height 19
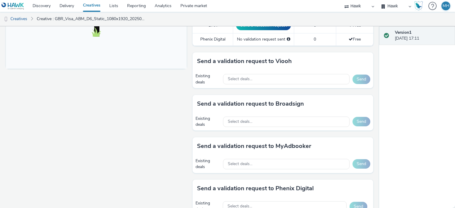
scroll to position [291, 0]
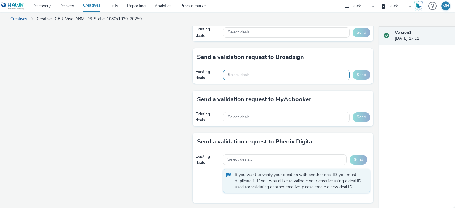
click at [279, 70] on div "Select deals..." at bounding box center [286, 75] width 127 height 10
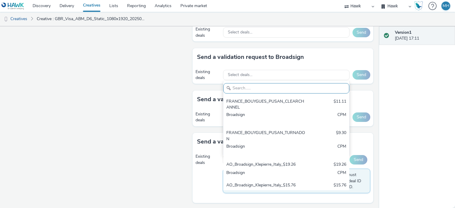
paste input "Union Temporal Metro [PERSON_NAME]"
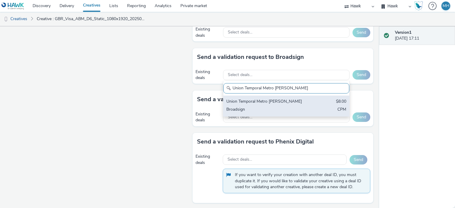
type input "Union Temporal Metro [PERSON_NAME]"
click at [257, 100] on div "Union Temporal Metro [PERSON_NAME]" at bounding box center [266, 102] width 79 height 7
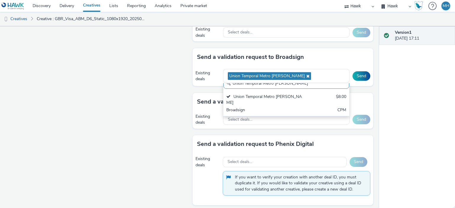
click at [307, 57] on div "Send a validation request to Broadsign" at bounding box center [283, 57] width 181 height 18
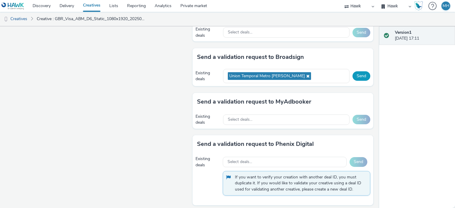
click at [353, 73] on button "Send" at bounding box center [362, 75] width 18 height 9
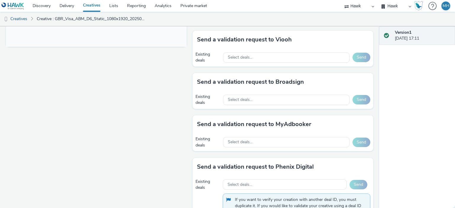
scroll to position [267, 0]
click at [258, 58] on div "Select deals..." at bounding box center [286, 57] width 127 height 10
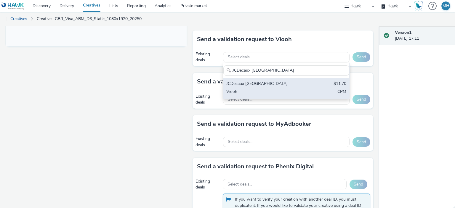
type input "JCDecaux Colombia"
click at [260, 93] on div "Viooh" at bounding box center [266, 92] width 79 height 7
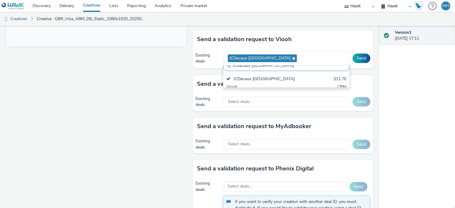
click at [333, 35] on div "Send a validation request to Viooh" at bounding box center [283, 40] width 181 height 18
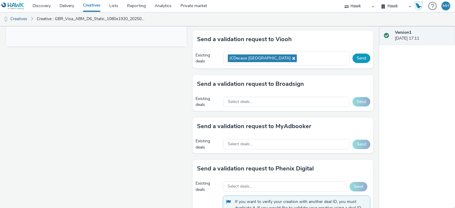
click at [359, 54] on button "Send" at bounding box center [362, 58] width 18 height 9
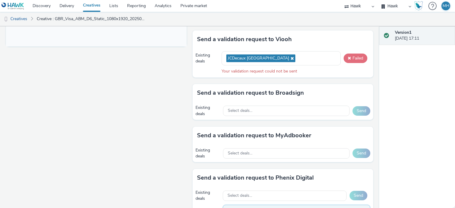
click at [356, 58] on button "Failed" at bounding box center [356, 58] width 24 height 9
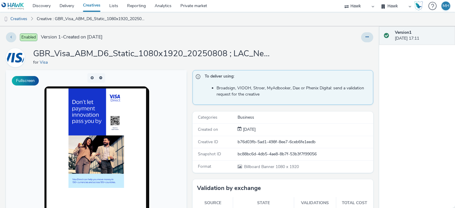
click at [87, 5] on link "Creatives" at bounding box center [92, 6] width 26 height 12
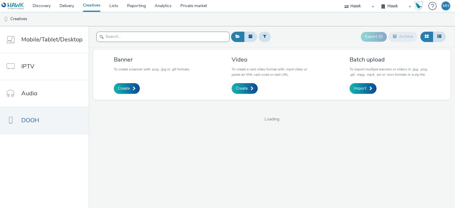
click at [115, 38] on input "text" at bounding box center [162, 37] width 133 height 10
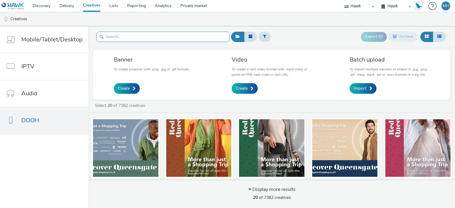
paste input "GBR_Visa_ABM_D6_Static_1080x1920_20250808 ; LAC_MakingPayment_QR"
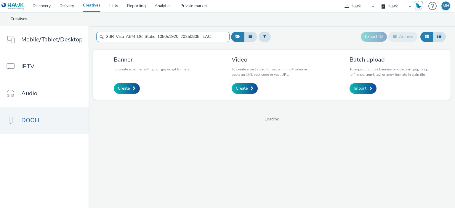
scroll to position [0, 38]
type input "GBR_Visa_ABM_D6_Static_1080x1920_20250808 ; LAC_MakingPayment_QR"
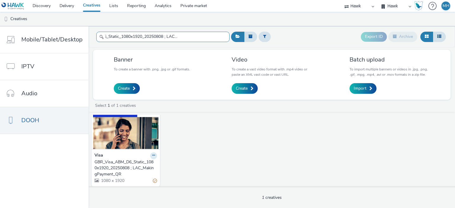
scroll to position [31, 0]
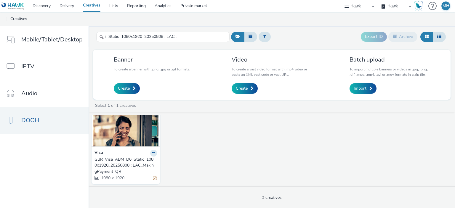
click at [129, 133] on img at bounding box center [126, 118] width 66 height 58
